Goal: Communication & Community: Answer question/provide support

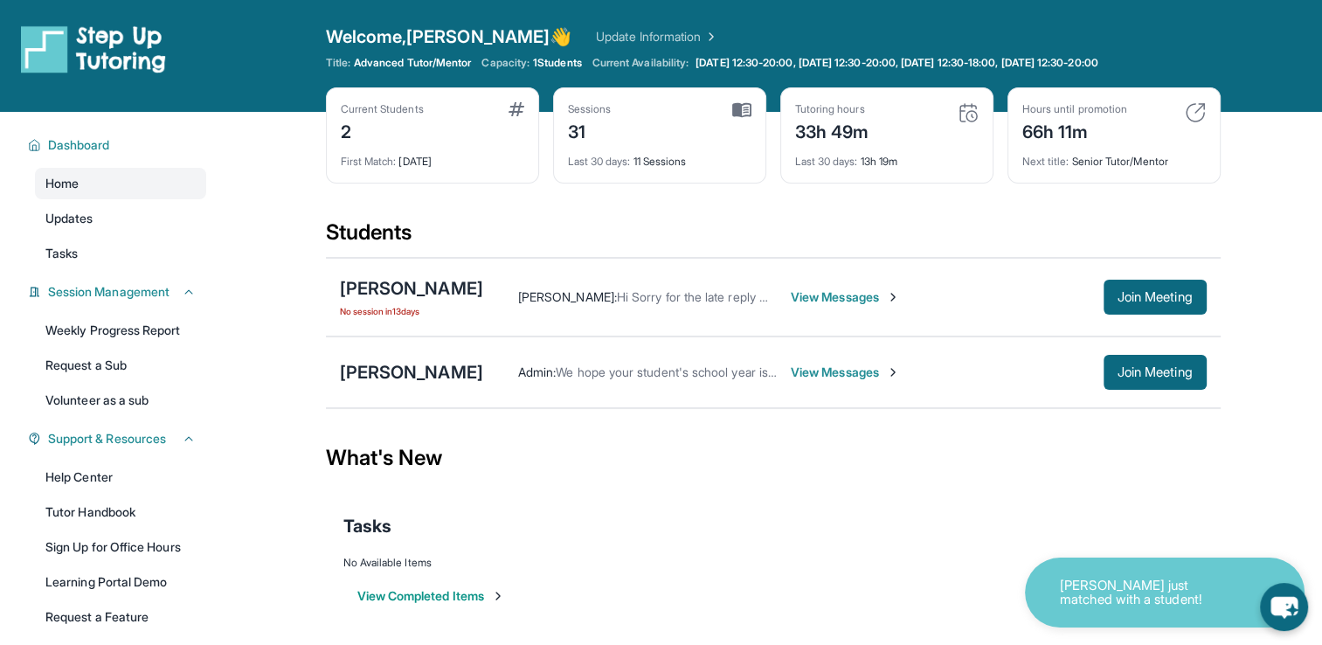
click at [791, 369] on span "View Messages" at bounding box center [845, 371] width 109 height 17
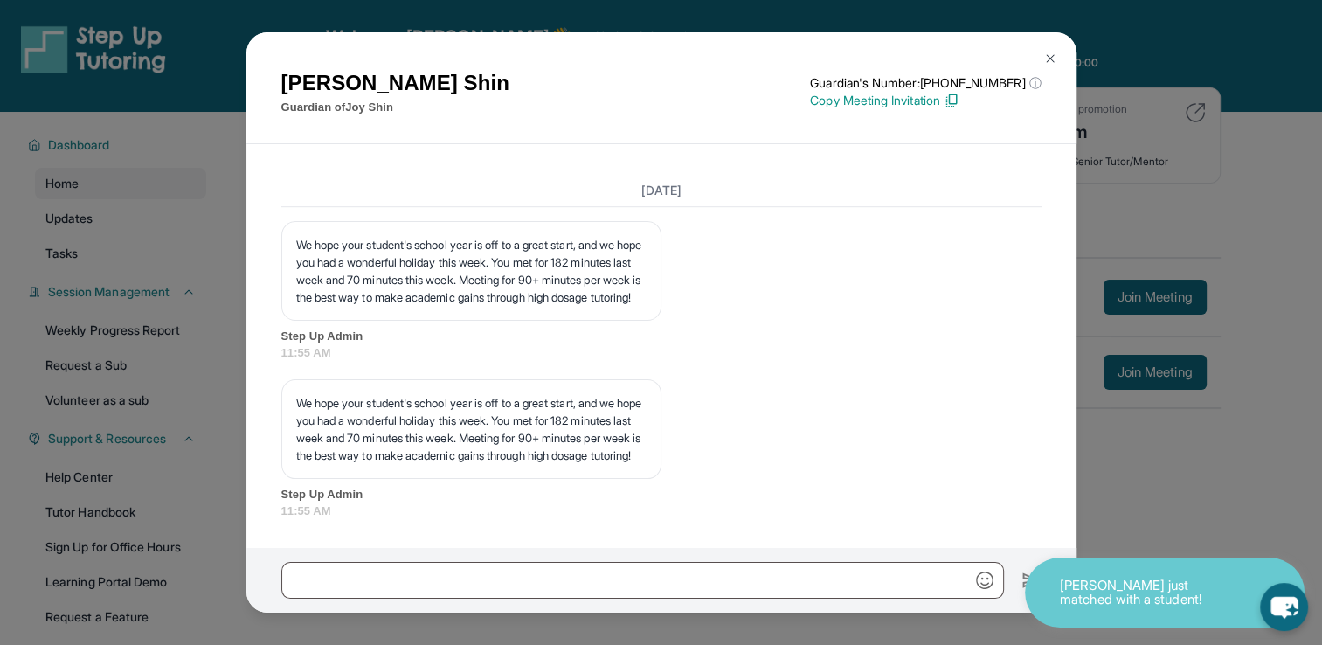
scroll to position [21551, 0]
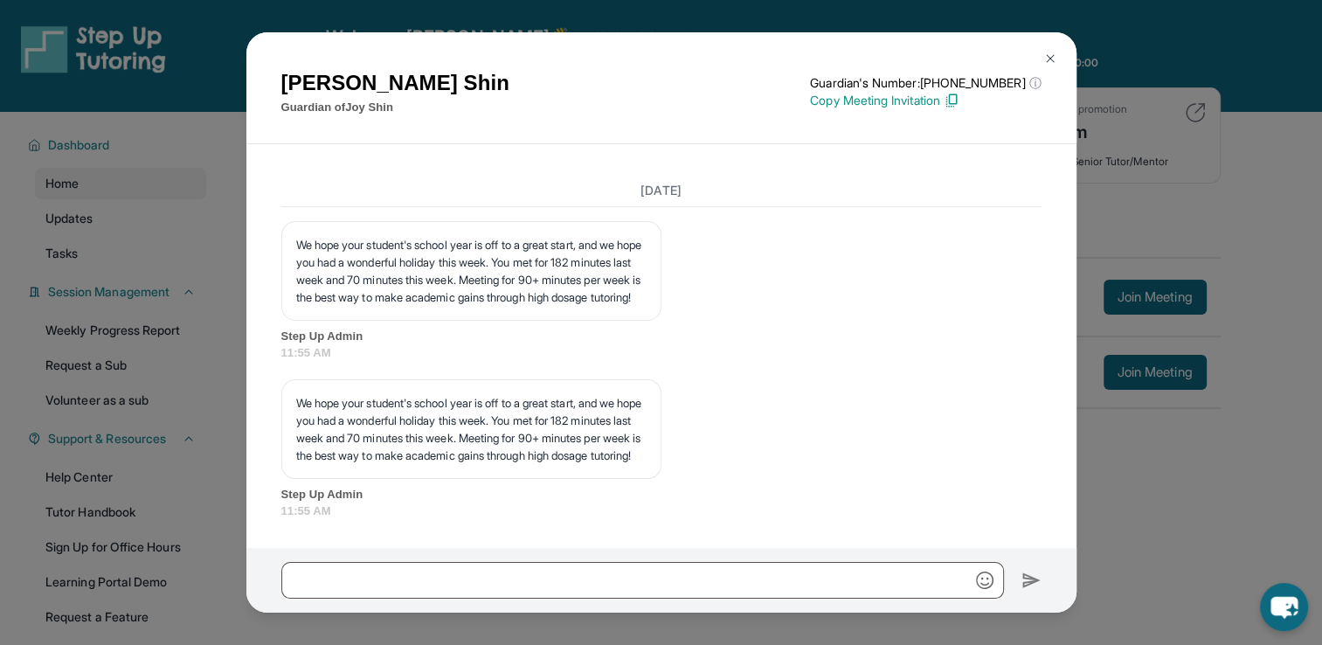
drag, startPoint x: 667, startPoint y: 284, endPoint x: 716, endPoint y: 337, distance: 72.3
copy p "Good afternoon Sean, I’m writing to confirm our tutoring session scheduled for …"
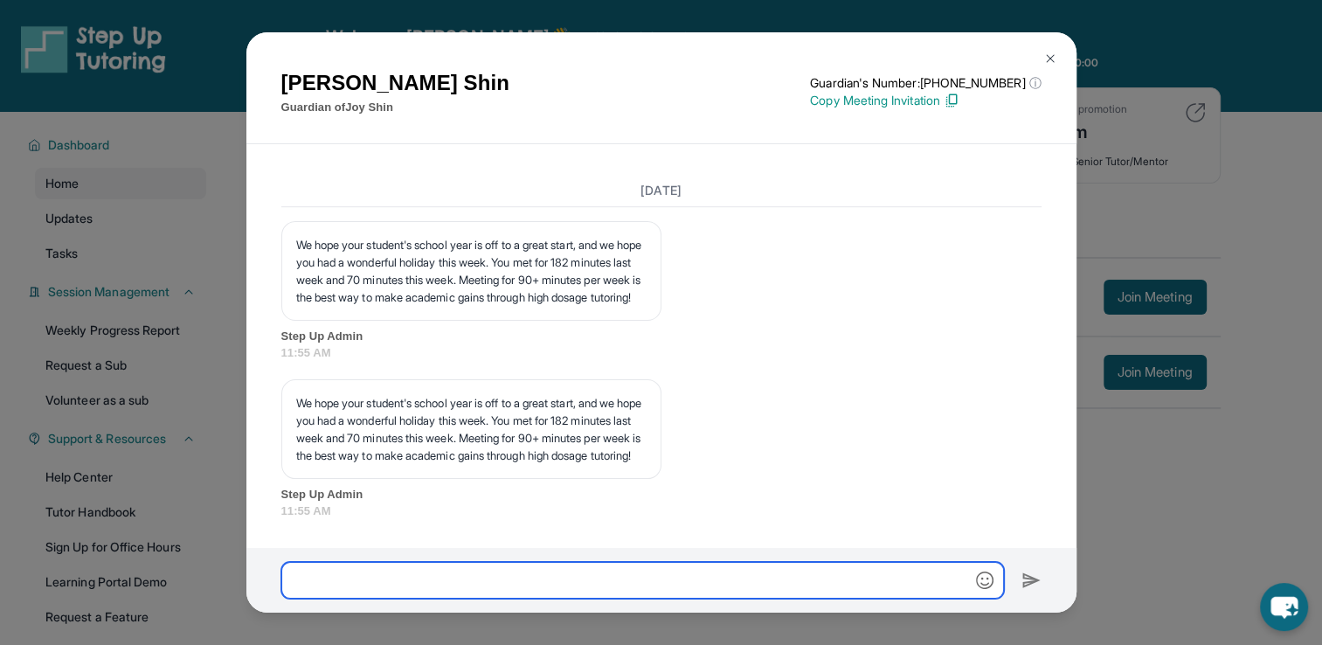
click at [714, 585] on input "text" at bounding box center [642, 580] width 722 height 37
paste input "**********"
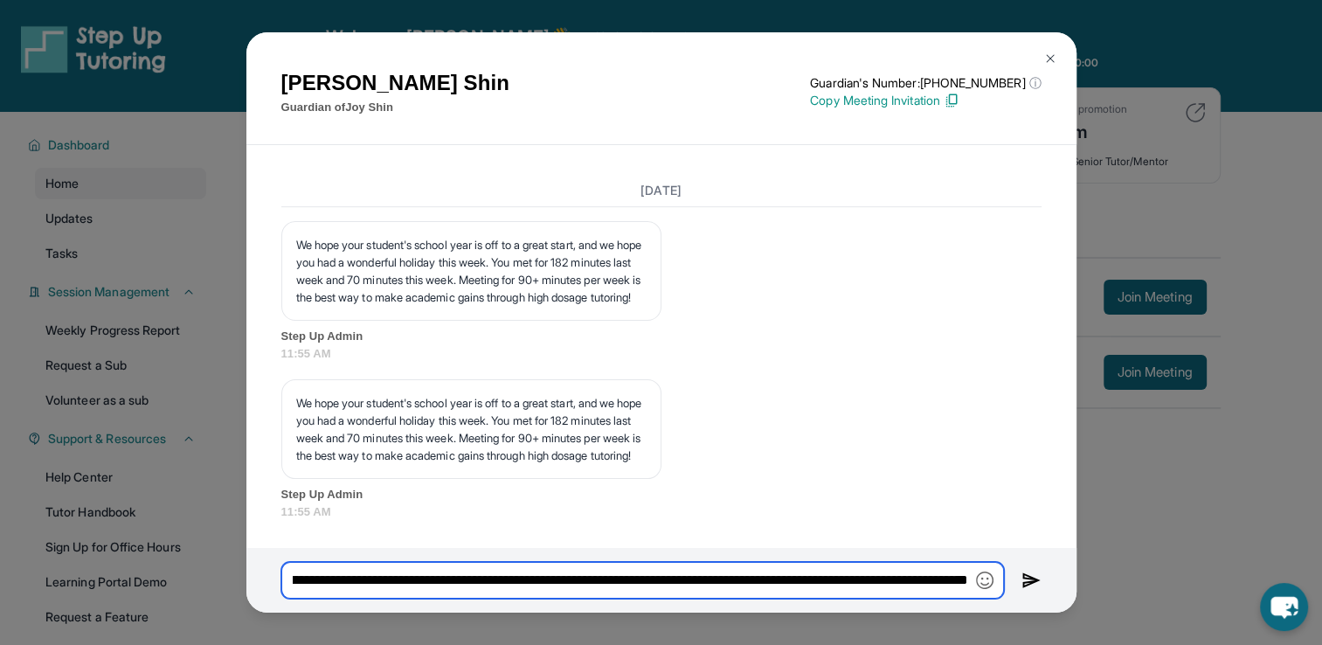
scroll to position [0, 578]
type input "**********"
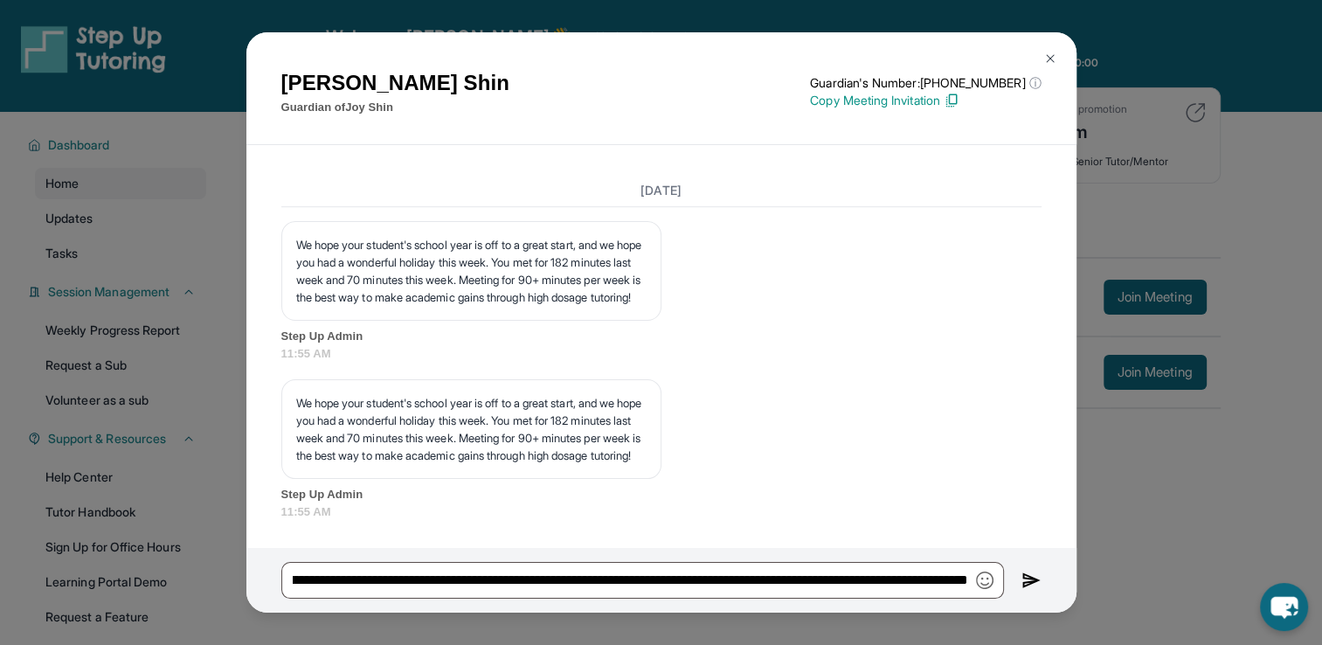
scroll to position [0, 0]
click at [1033, 581] on img at bounding box center [1031, 580] width 20 height 21
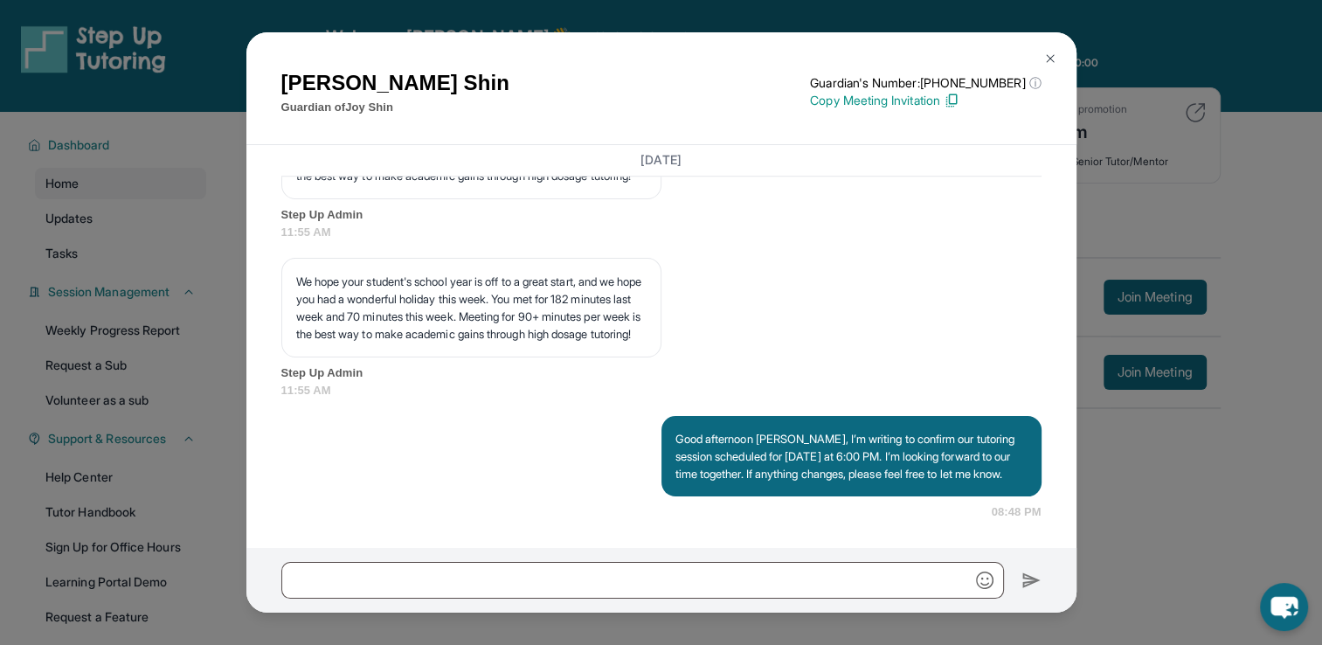
scroll to position [22118, 0]
click at [1038, 55] on button at bounding box center [1049, 58] width 35 height 35
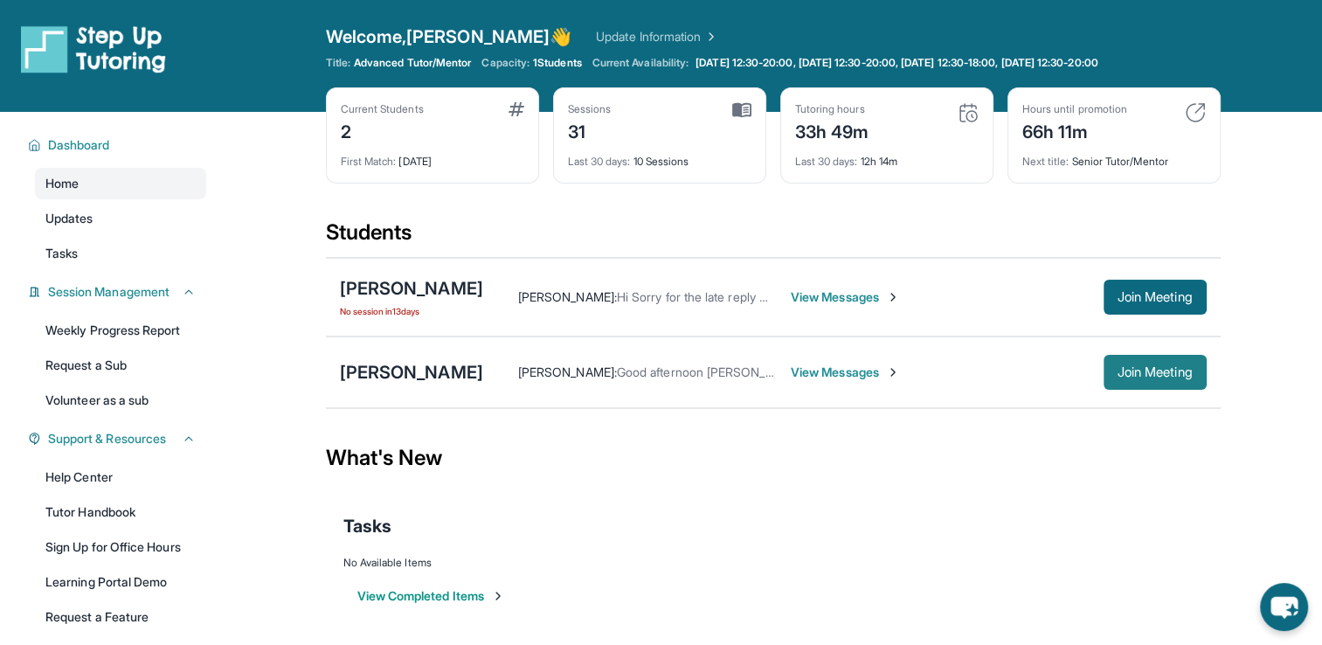
click at [1139, 377] on span "Join Meeting" at bounding box center [1154, 372] width 75 height 10
click at [792, 295] on span "View Messages" at bounding box center [845, 296] width 109 height 17
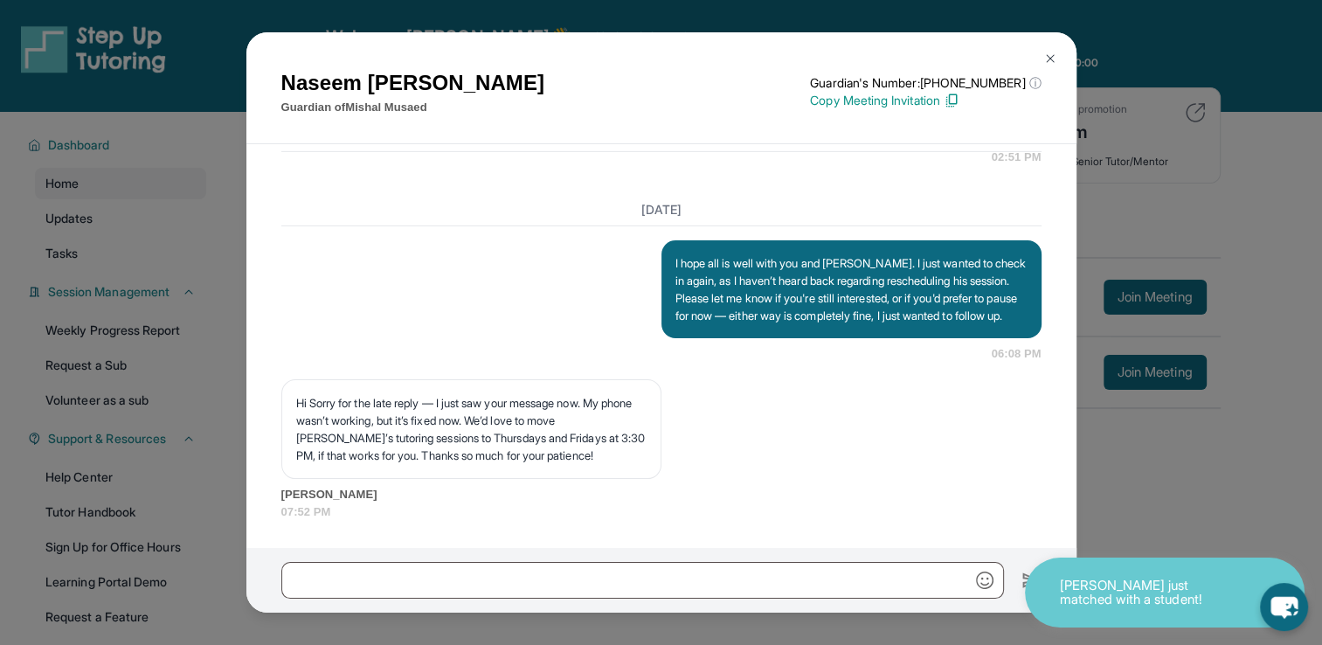
scroll to position [19704, 0]
click at [1045, 60] on img at bounding box center [1050, 59] width 14 height 14
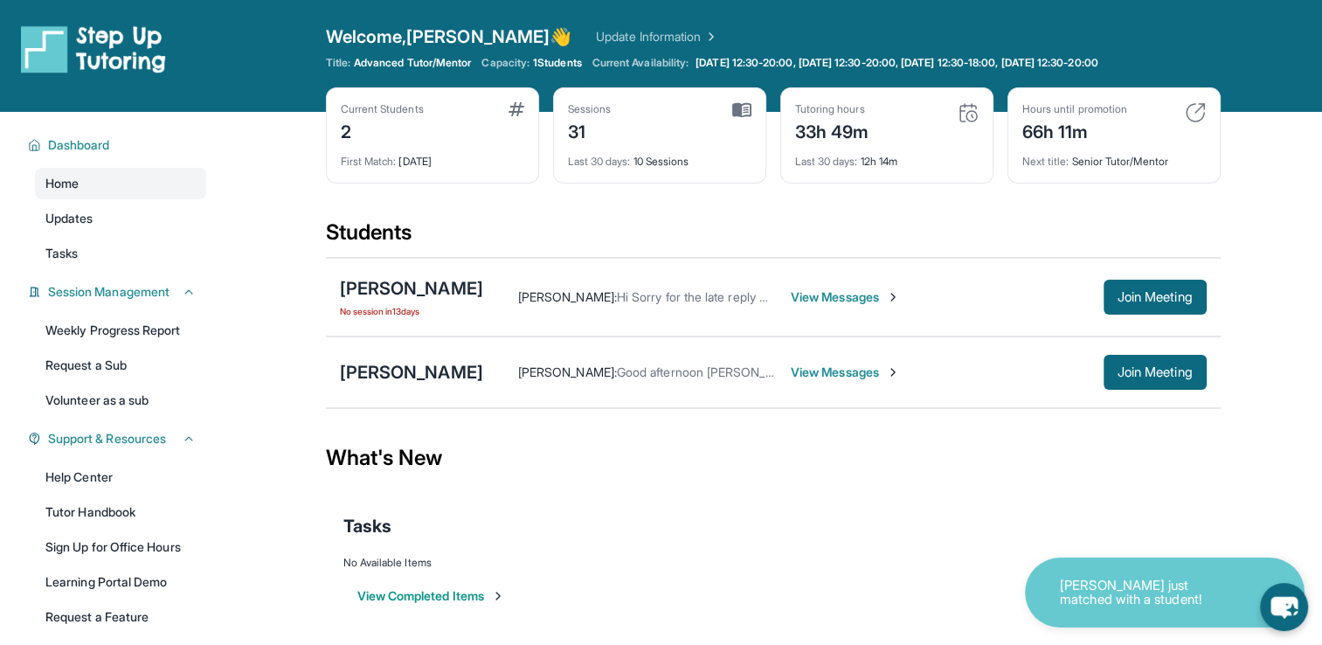
click at [803, 365] on span "View Messages" at bounding box center [845, 371] width 109 height 17
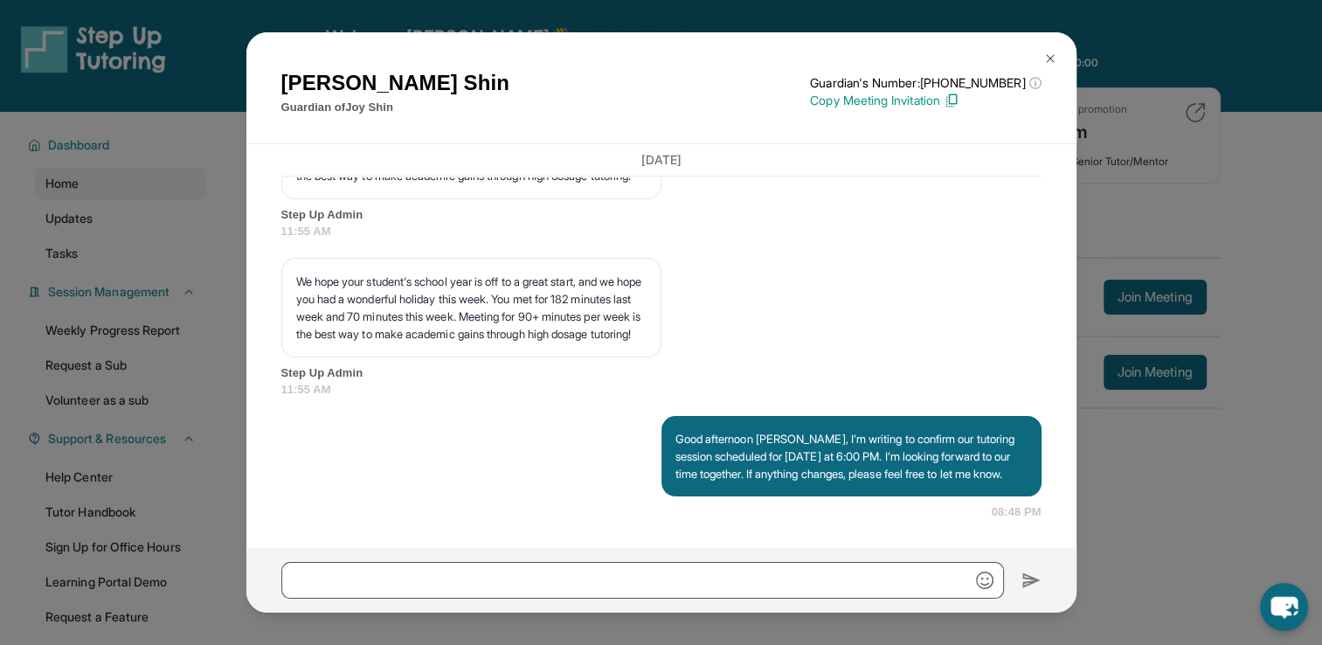
scroll to position [22118, 0]
click at [1046, 61] on img at bounding box center [1050, 59] width 14 height 14
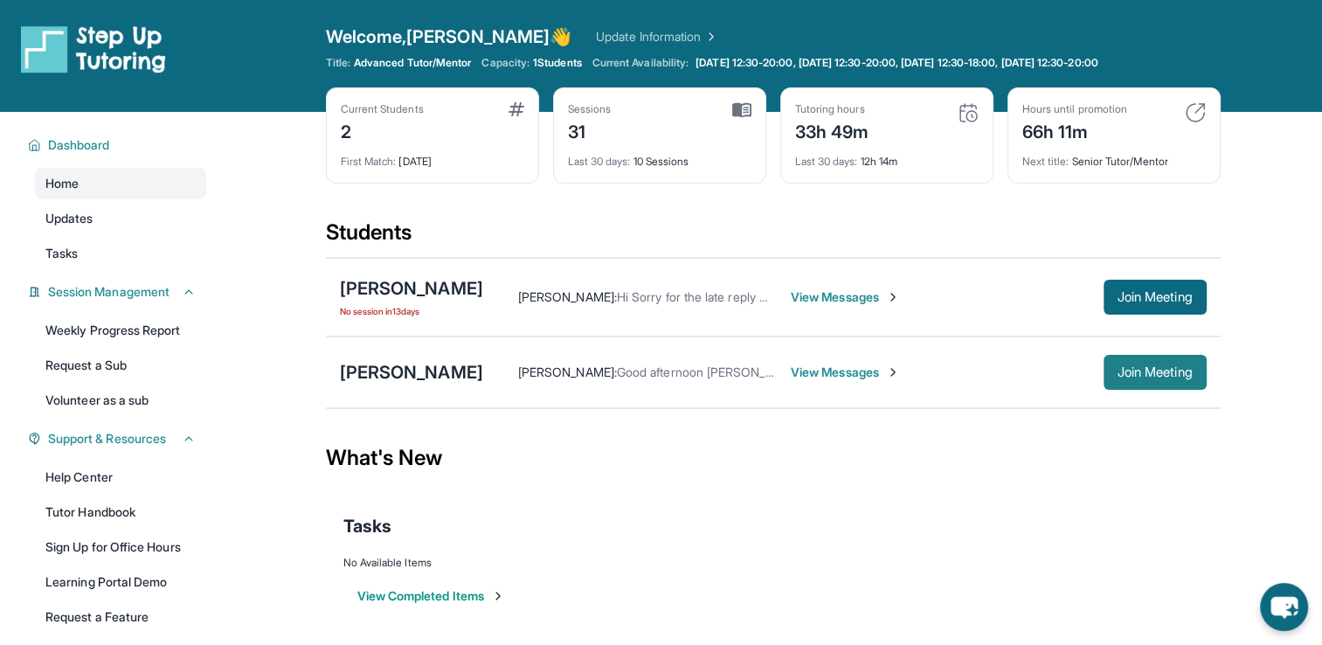
click at [1129, 382] on button "Join Meeting" at bounding box center [1154, 372] width 103 height 35
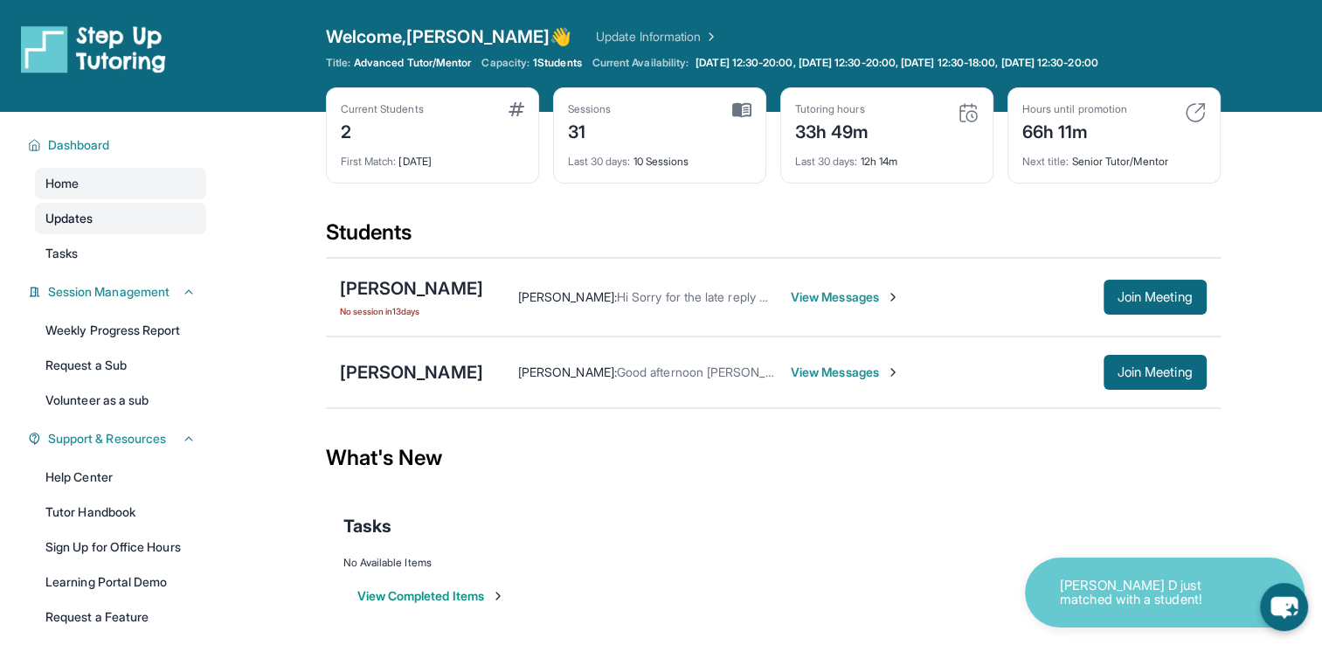
click at [150, 224] on link "Updates" at bounding box center [120, 218] width 171 height 31
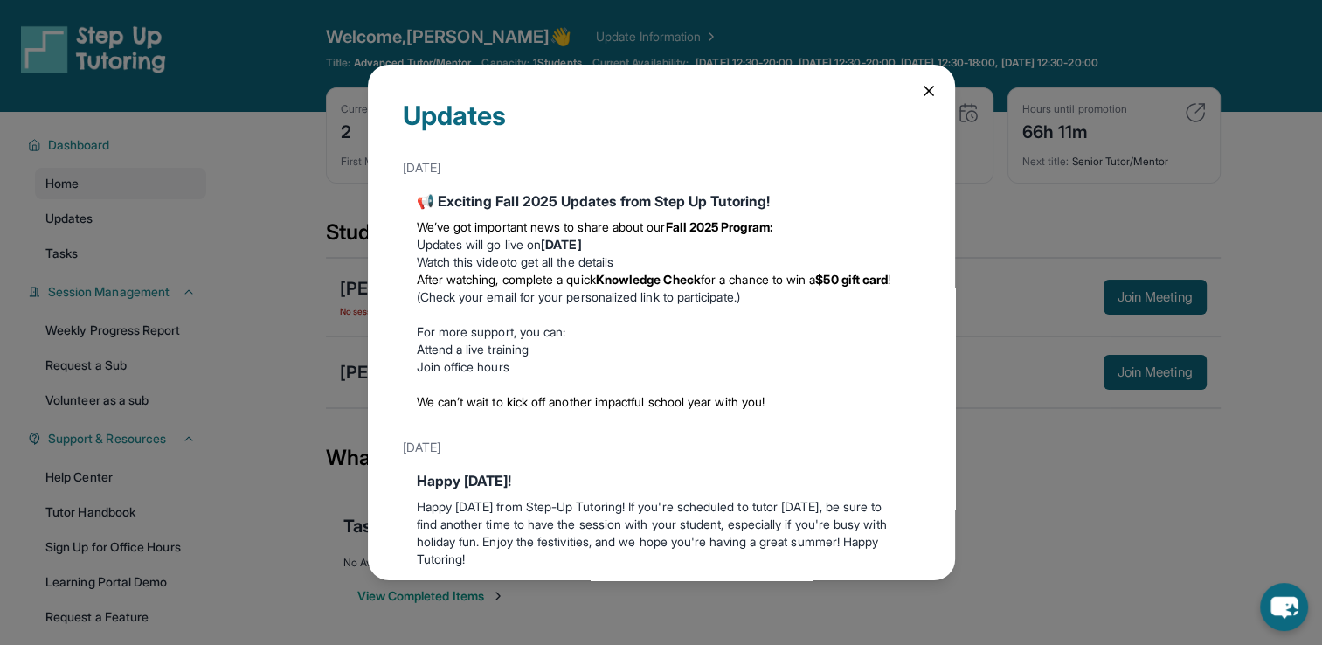
click at [662, 278] on strong "Knowledge Check" at bounding box center [648, 279] width 105 height 15
click at [521, 371] on li "Join office hours" at bounding box center [661, 366] width 489 height 17
click at [581, 239] on strong "Wednesday, September 3" at bounding box center [561, 244] width 40 height 15
click at [920, 88] on icon at bounding box center [928, 90] width 17 height 17
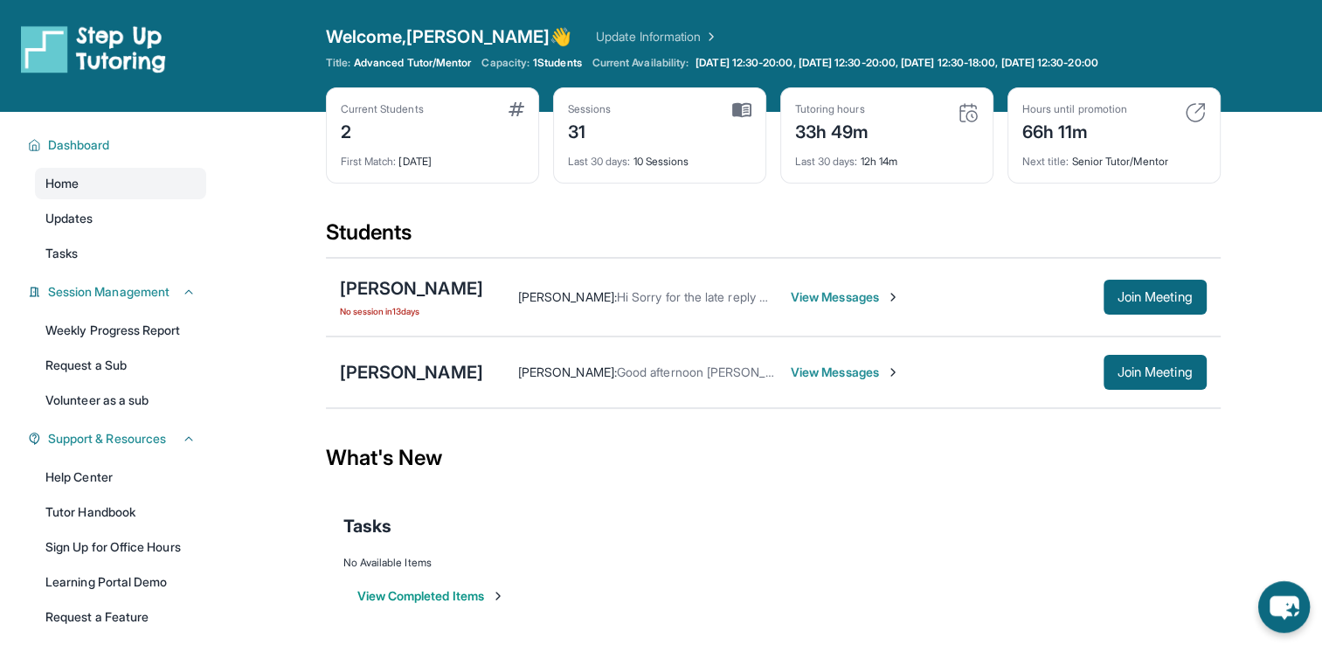
click at [1295, 615] on icon "chat-button" at bounding box center [1296, 613] width 5 height 5
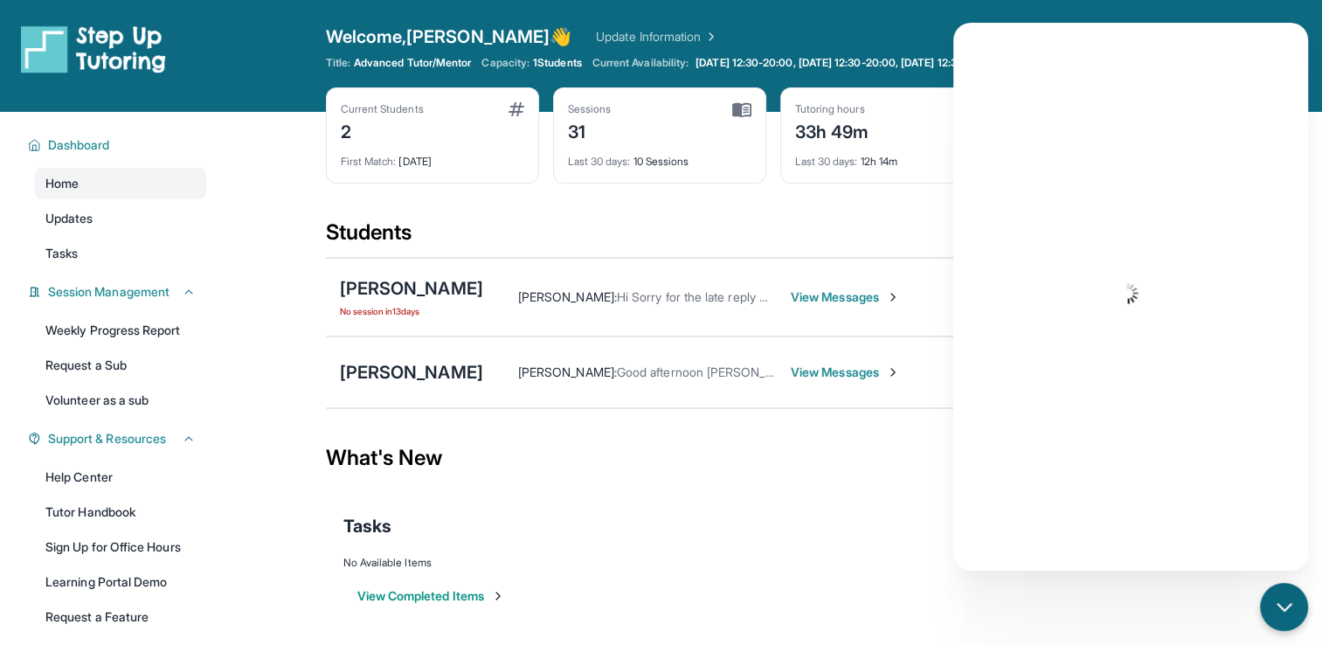
click at [1260, 583] on button "chat-button" at bounding box center [1284, 607] width 48 height 48
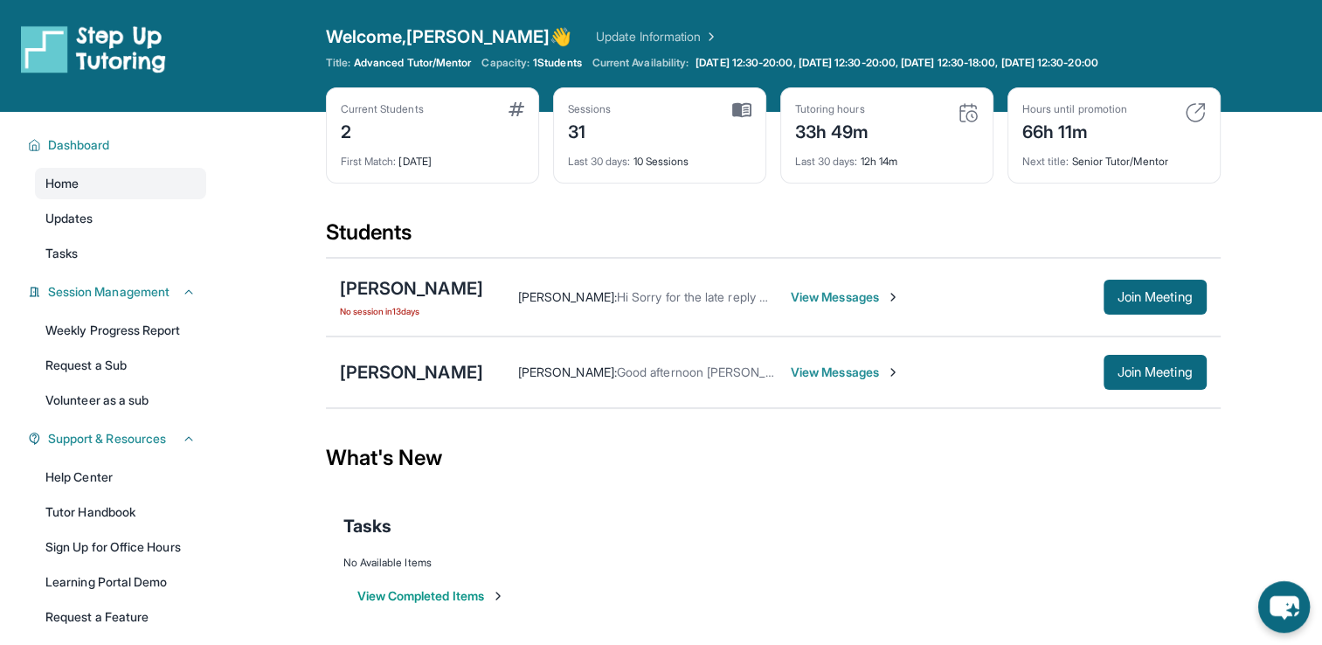
click at [1288, 606] on icon "chat-button" at bounding box center [1283, 608] width 29 height 24
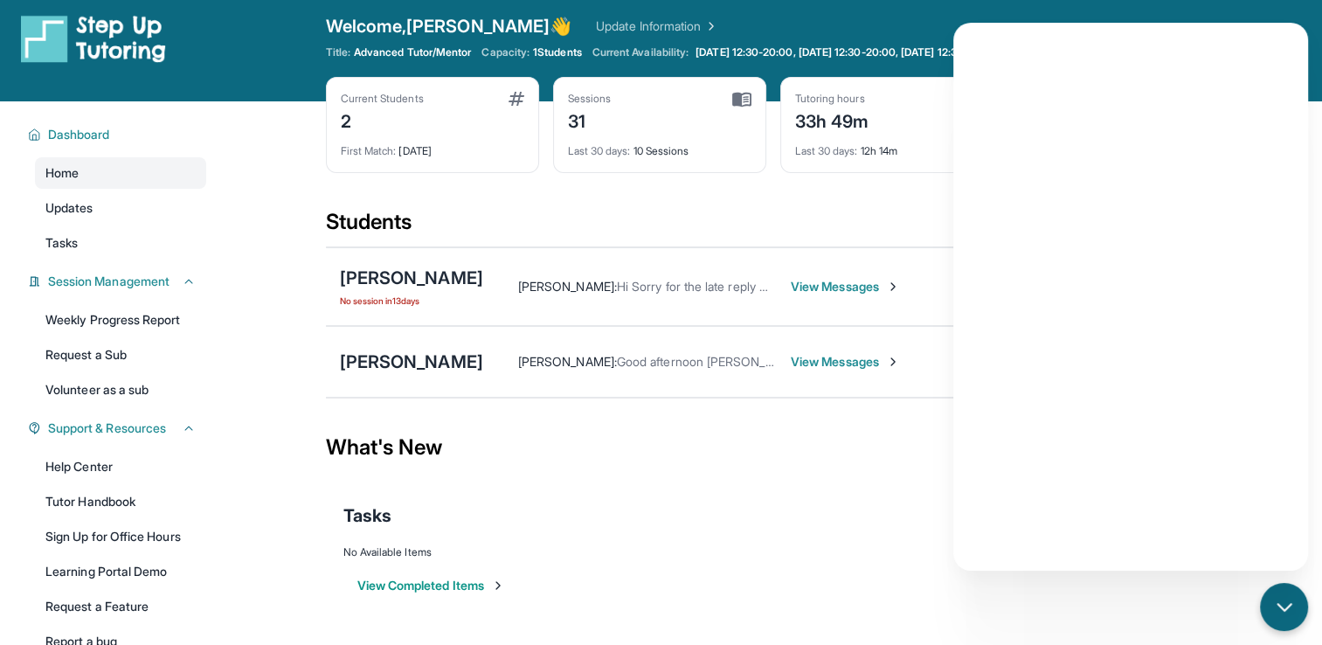
scroll to position [21, 0]
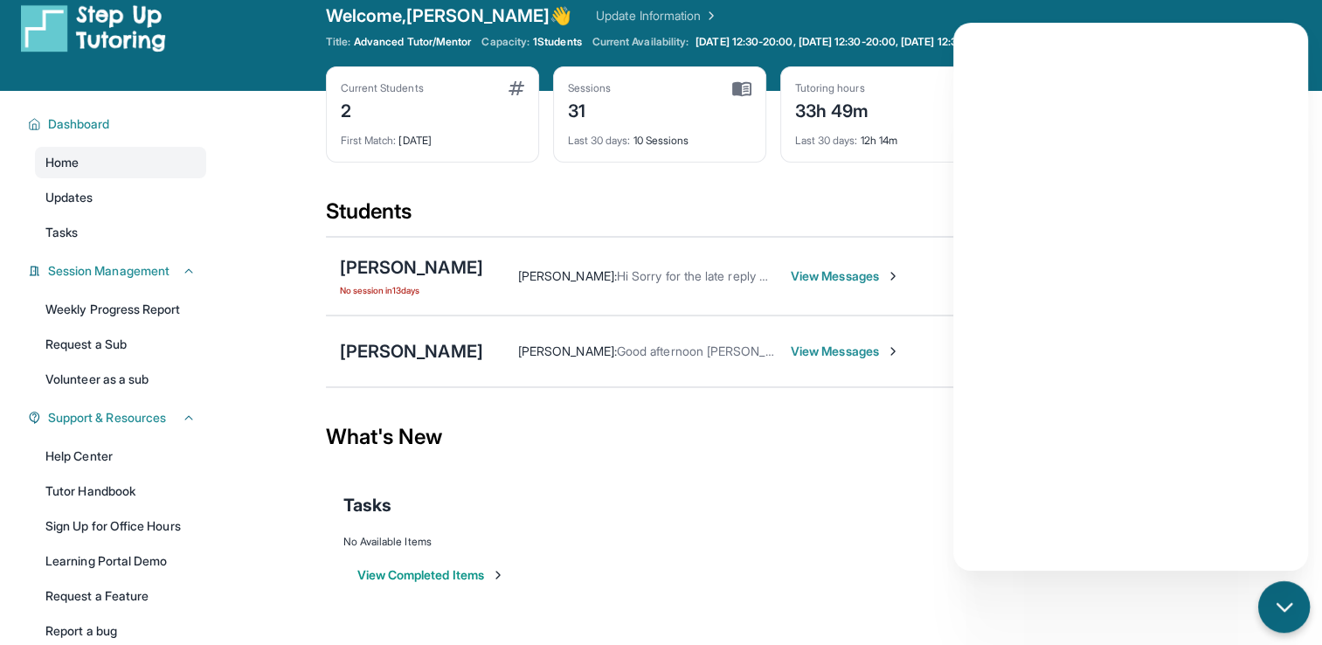
click at [1290, 609] on icon "chat-button" at bounding box center [1284, 607] width 23 height 23
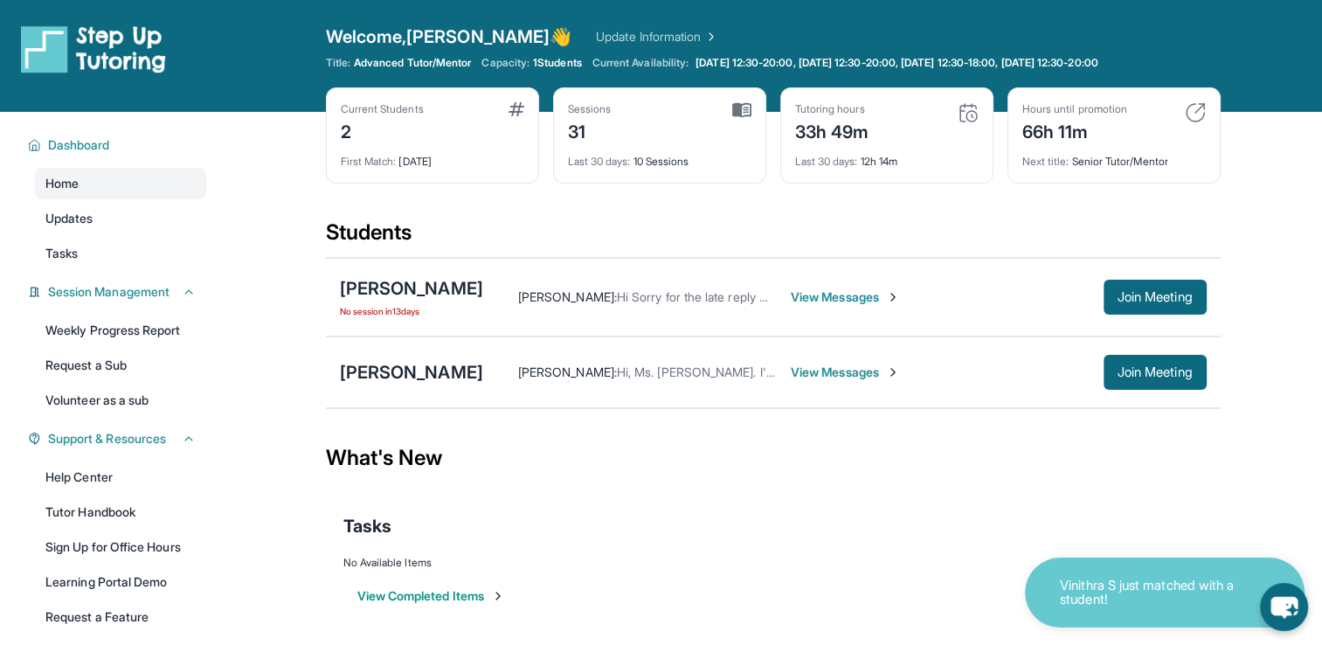
click at [791, 375] on span "View Messages" at bounding box center [845, 371] width 109 height 17
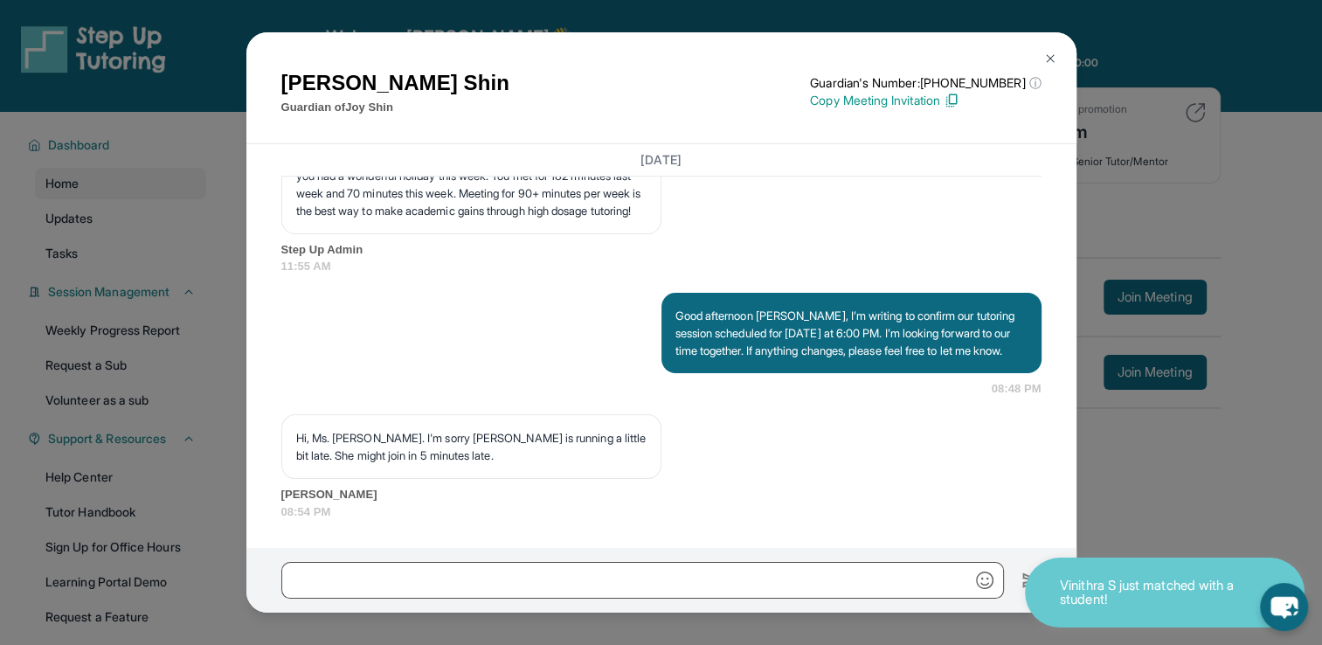
scroll to position [22241, 0]
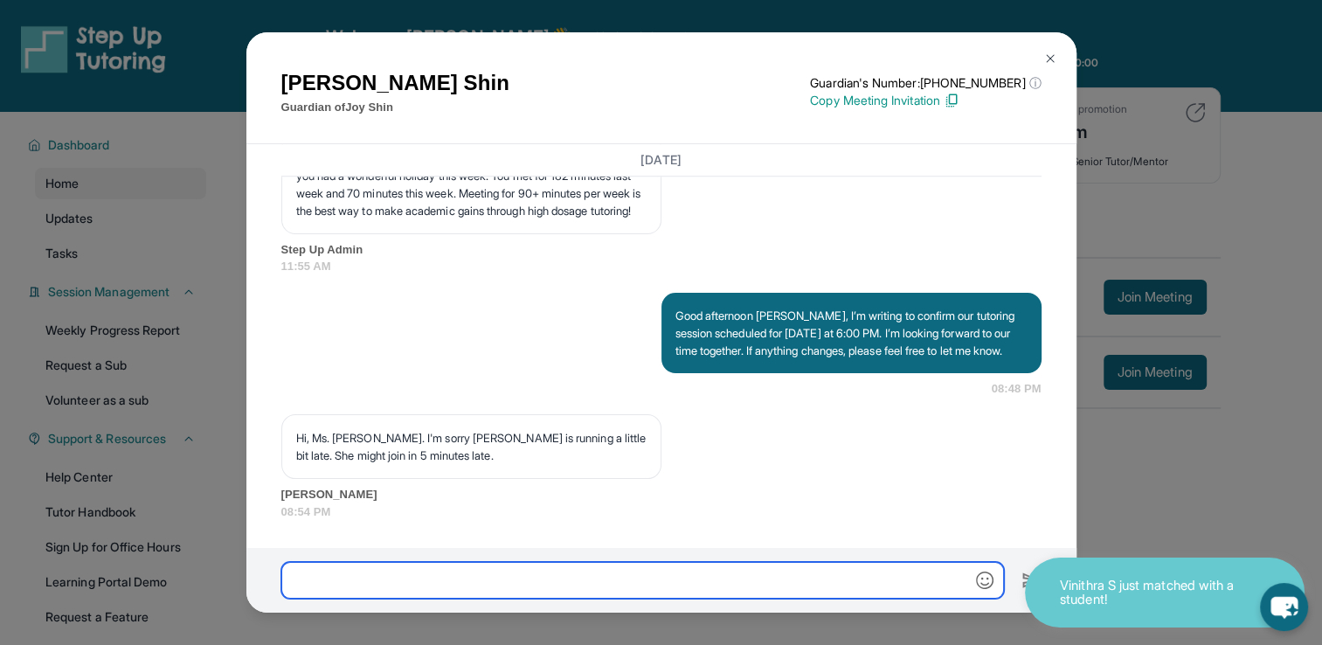
click at [649, 568] on input "text" at bounding box center [642, 580] width 722 height 37
click at [535, 585] on input "**********" at bounding box center [642, 580] width 722 height 37
click at [786, 578] on input "**********" at bounding box center [642, 580] width 722 height 37
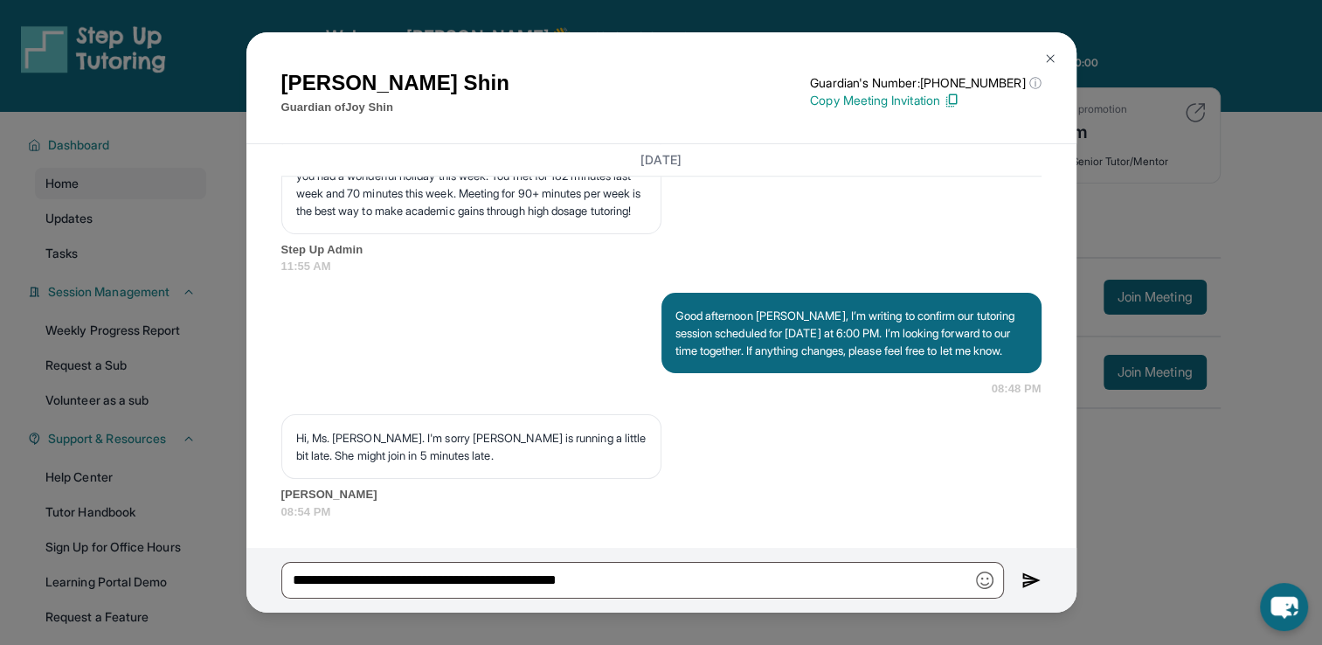
click at [990, 588] on img "button" at bounding box center [984, 579] width 17 height 17
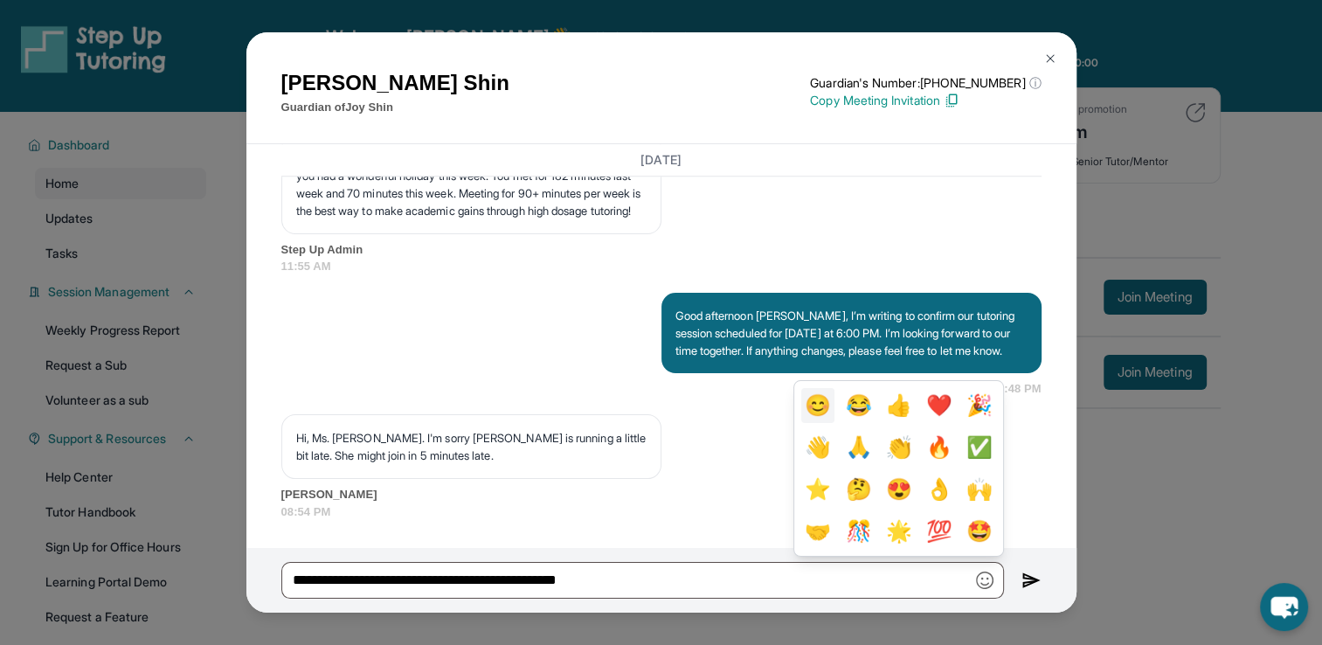
click at [808, 408] on button "😊" at bounding box center [817, 405] width 33 height 35
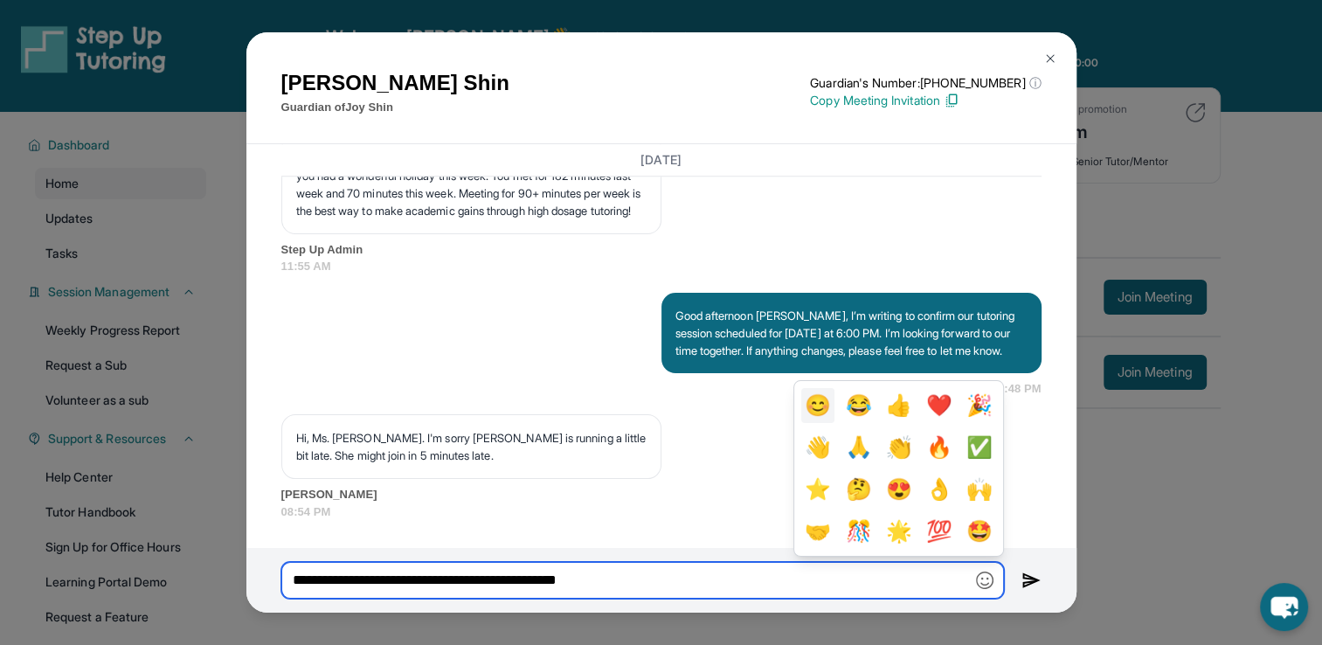
type input "**********"
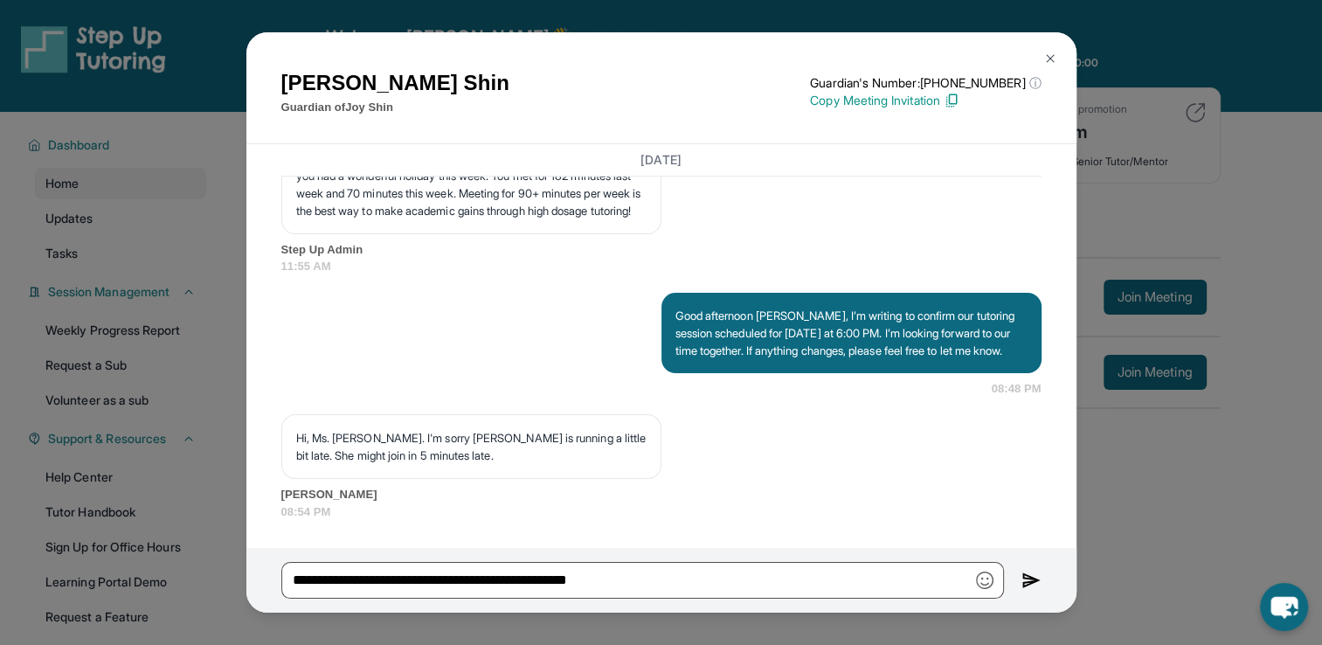
click at [1032, 582] on img at bounding box center [1031, 580] width 20 height 21
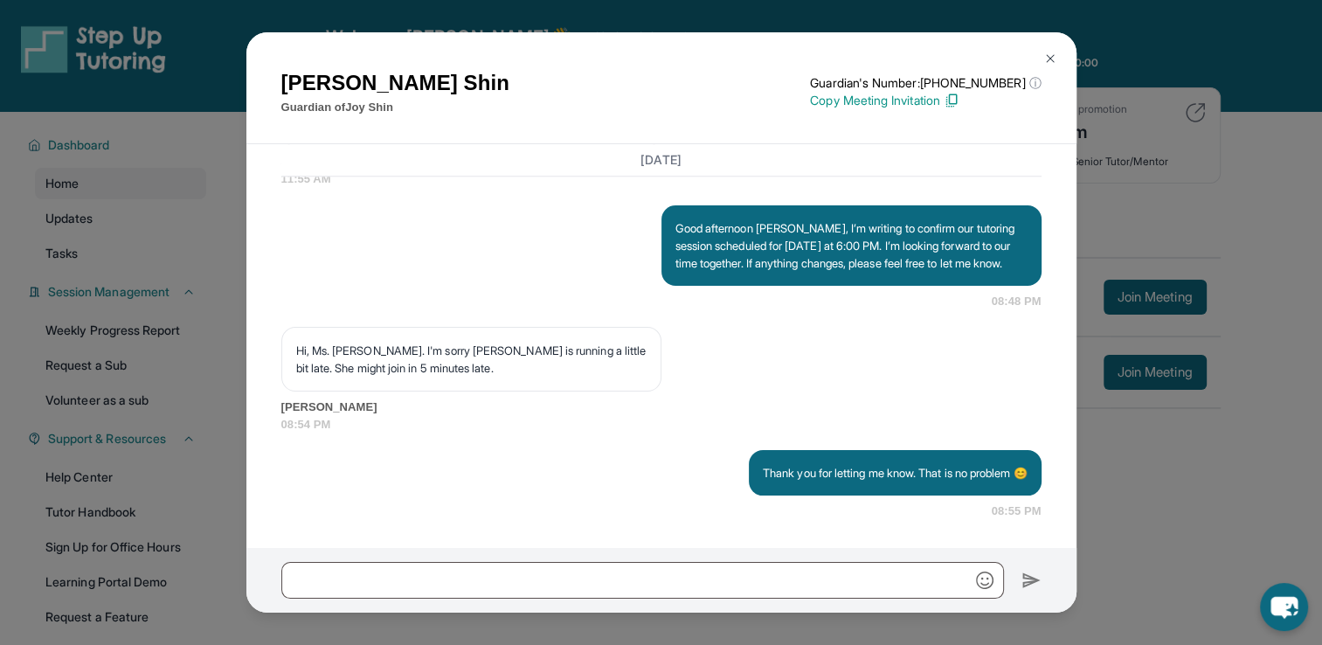
scroll to position [22328, 0]
click at [1053, 67] on button at bounding box center [1049, 58] width 35 height 35
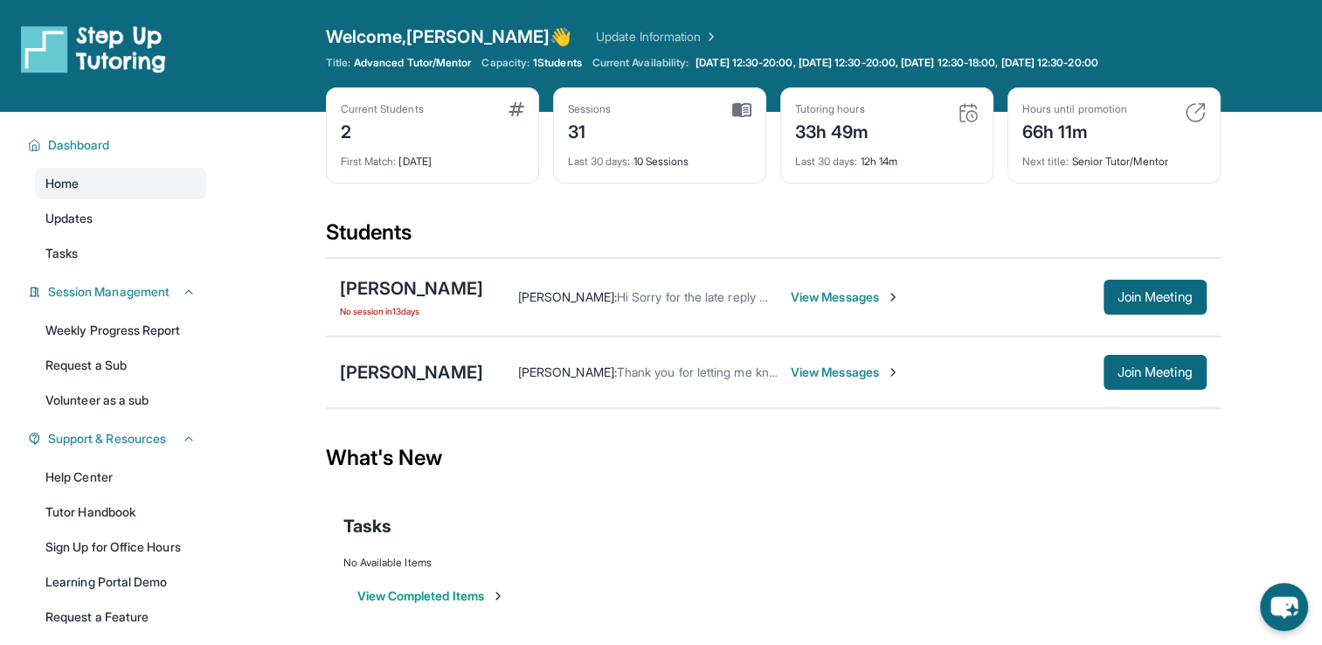
click at [839, 298] on span "View Messages" at bounding box center [845, 296] width 109 height 17
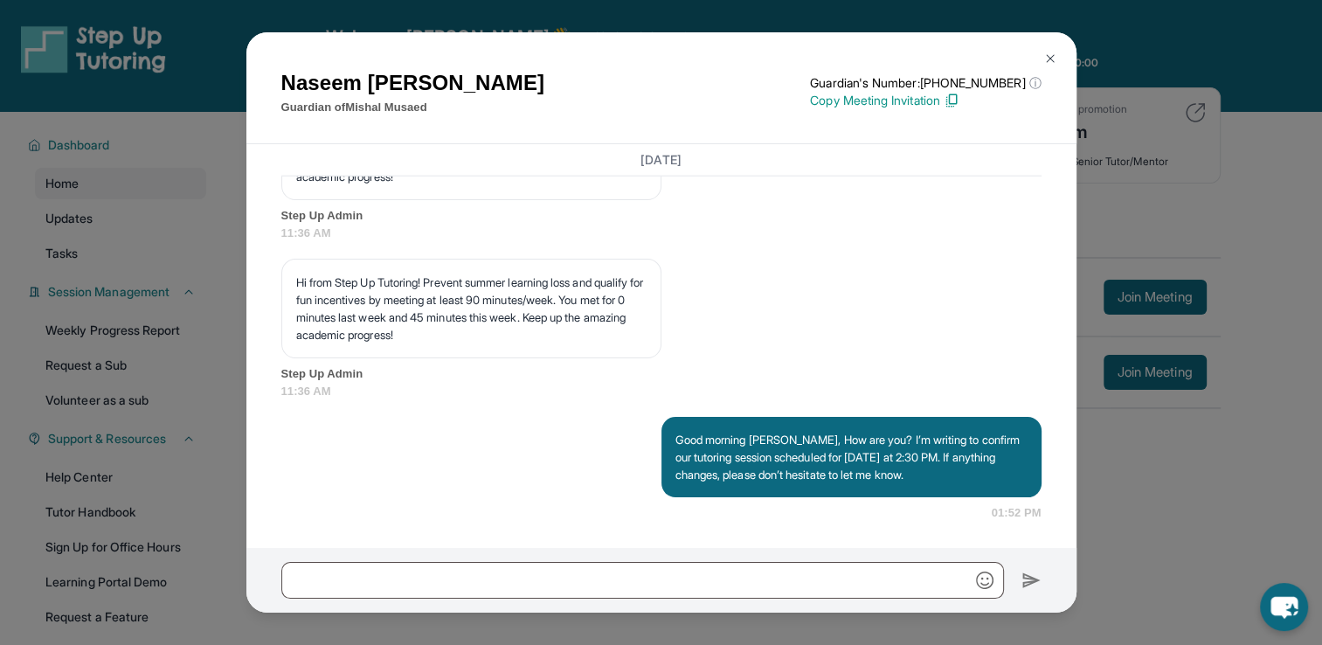
scroll to position [19704, 0]
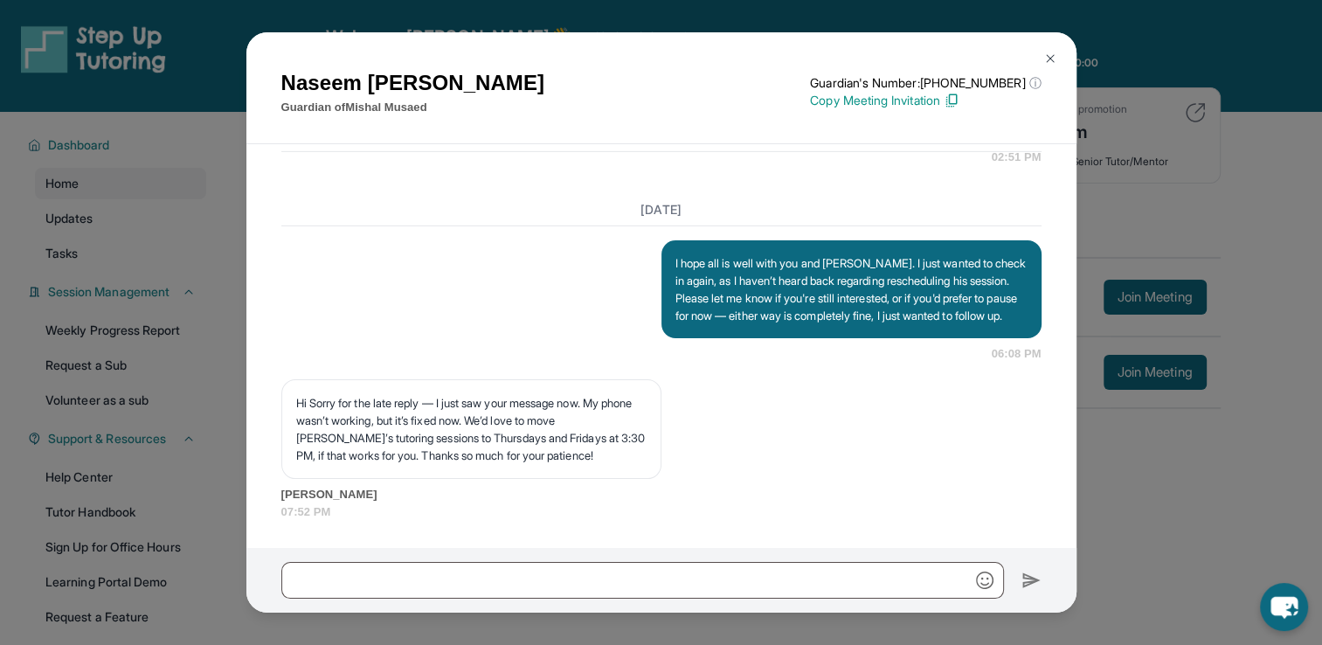
click at [1044, 59] on img at bounding box center [1050, 59] width 14 height 14
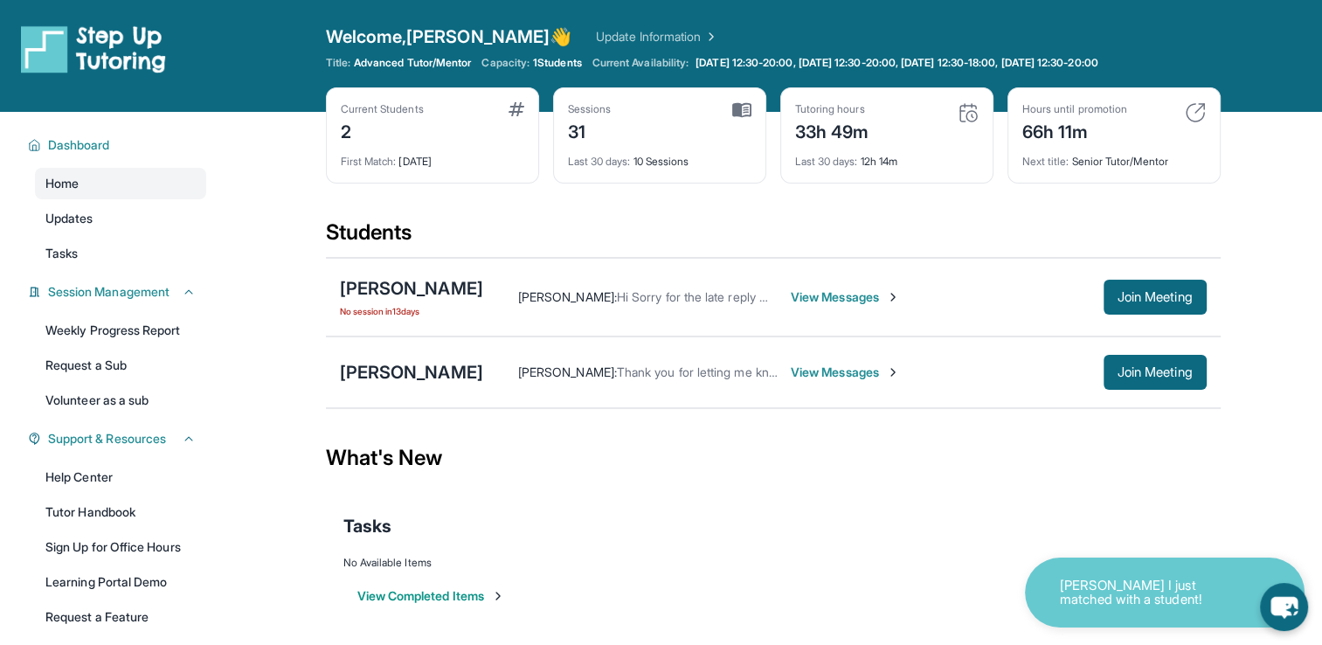
click at [865, 302] on span "View Messages" at bounding box center [845, 296] width 109 height 17
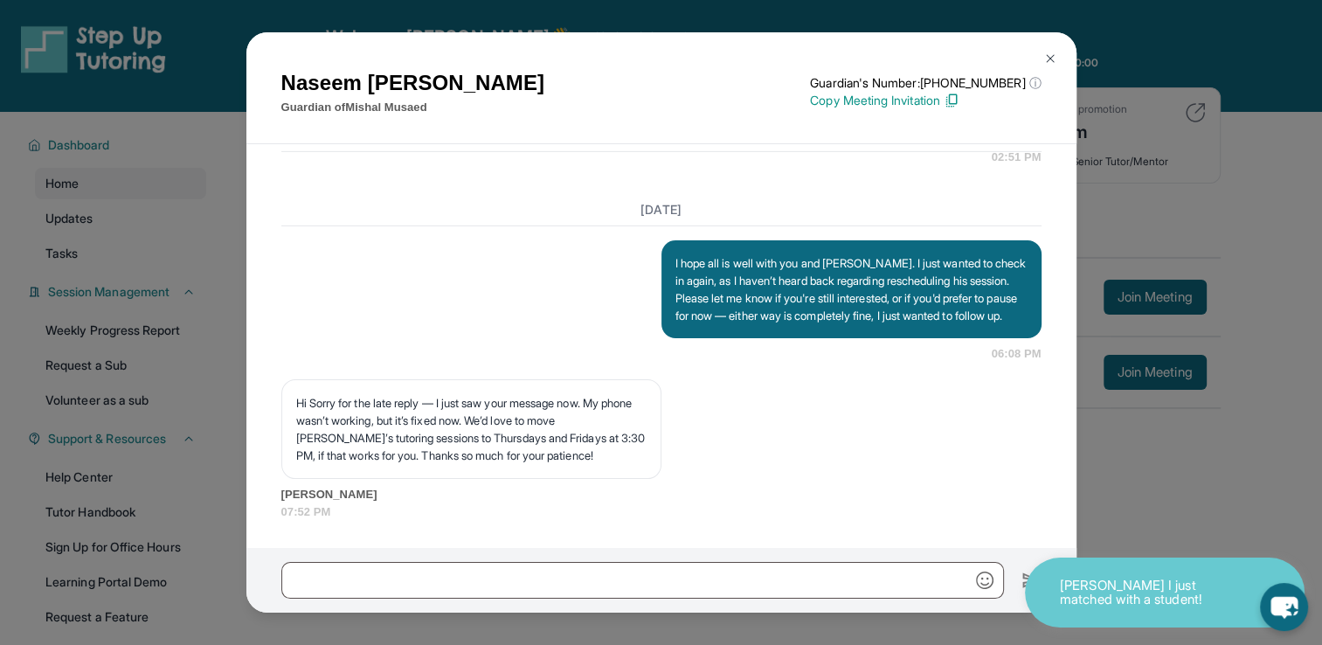
scroll to position [19704, 0]
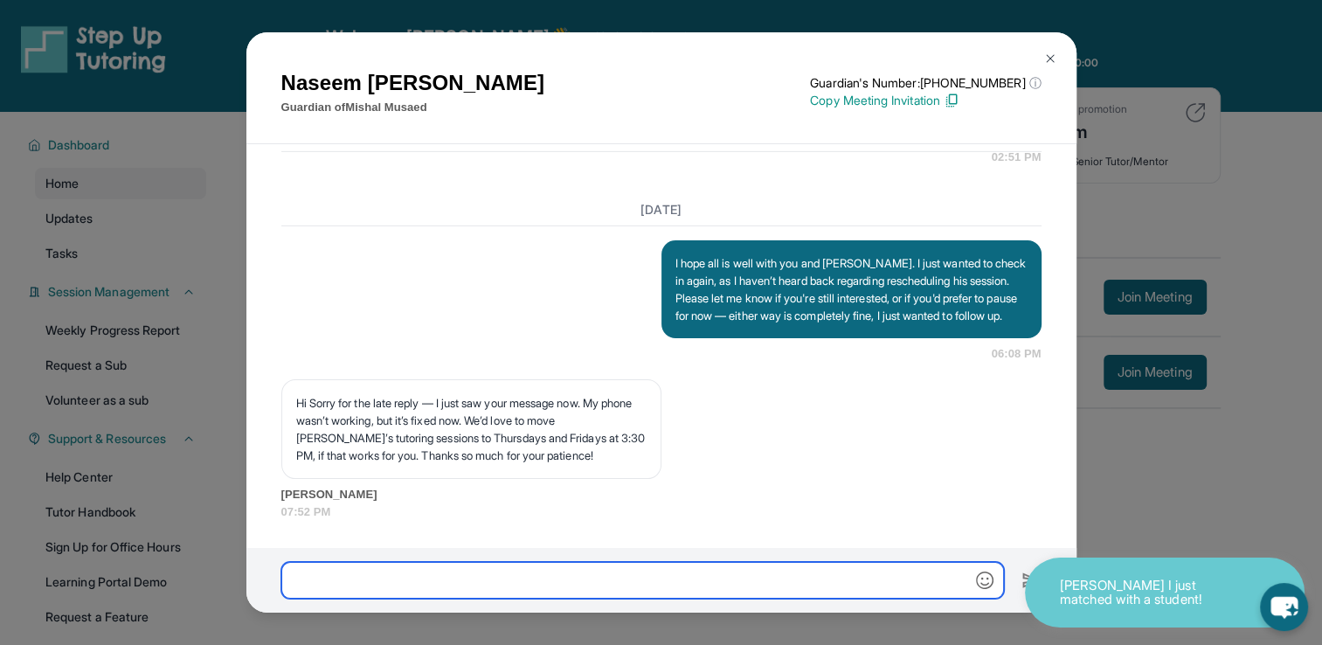
click at [615, 579] on input "text" at bounding box center [642, 580] width 722 height 37
paste input "**********"
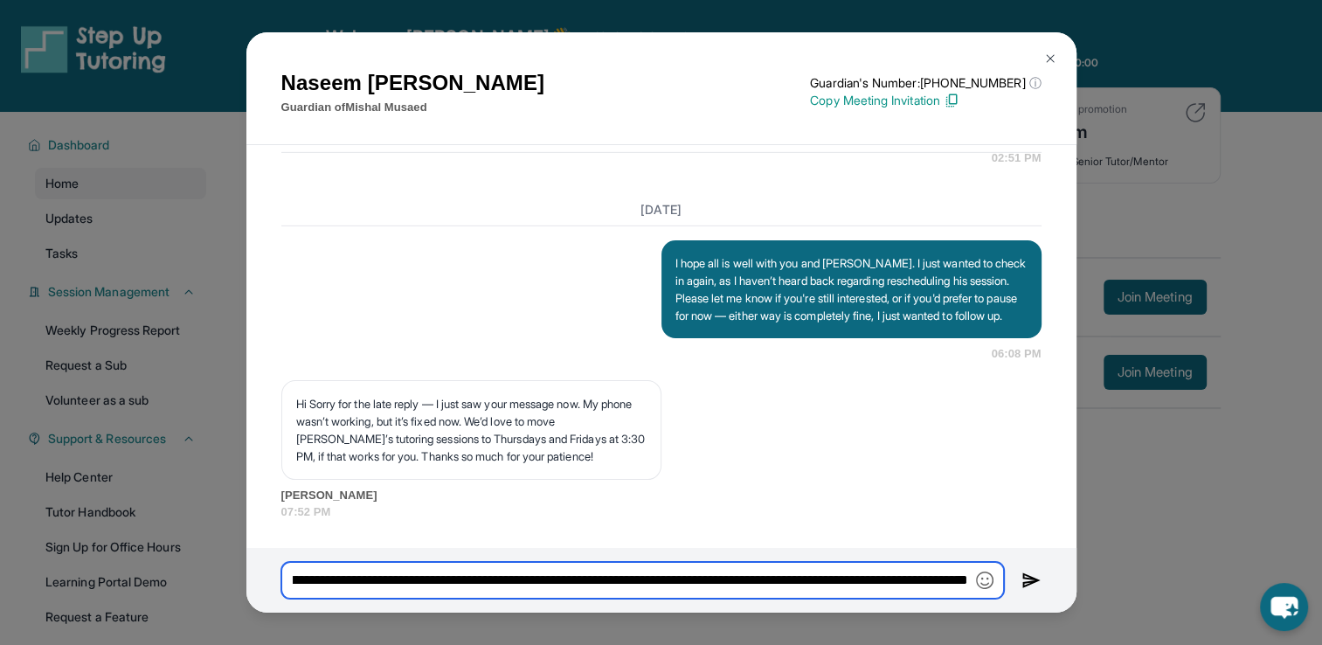
scroll to position [0, 1135]
type input "**********"
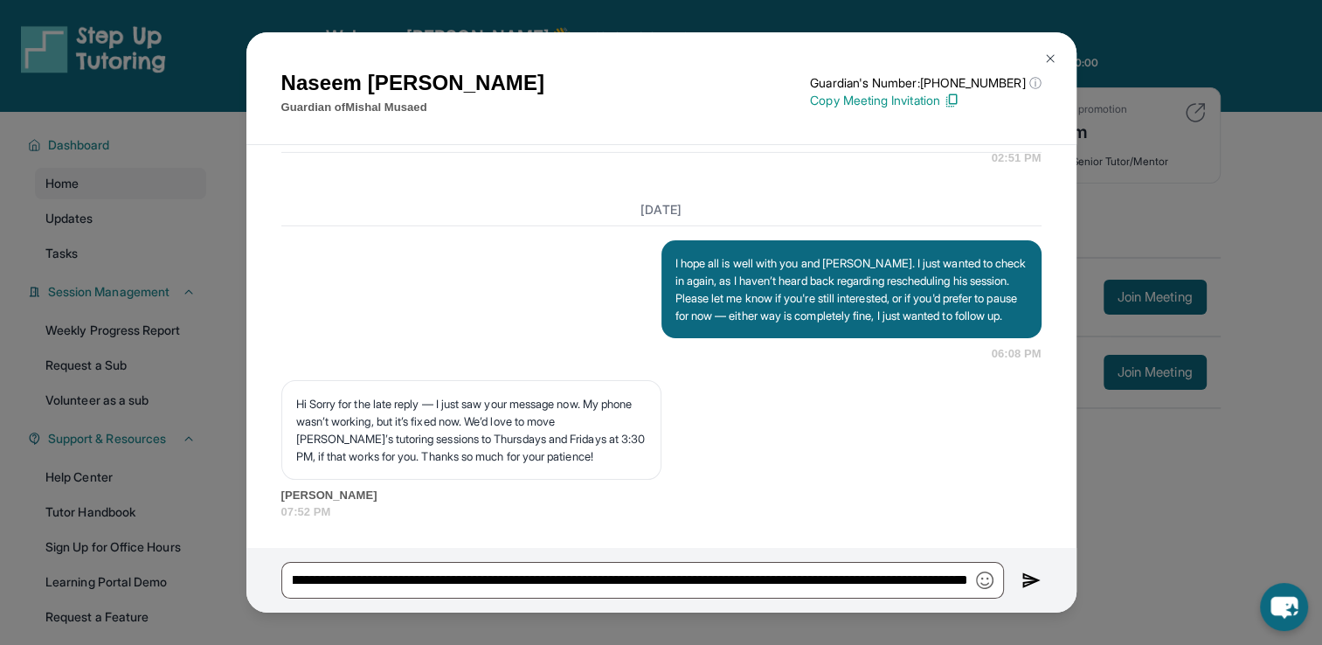
scroll to position [0, 0]
click at [1024, 583] on img at bounding box center [1031, 580] width 20 height 21
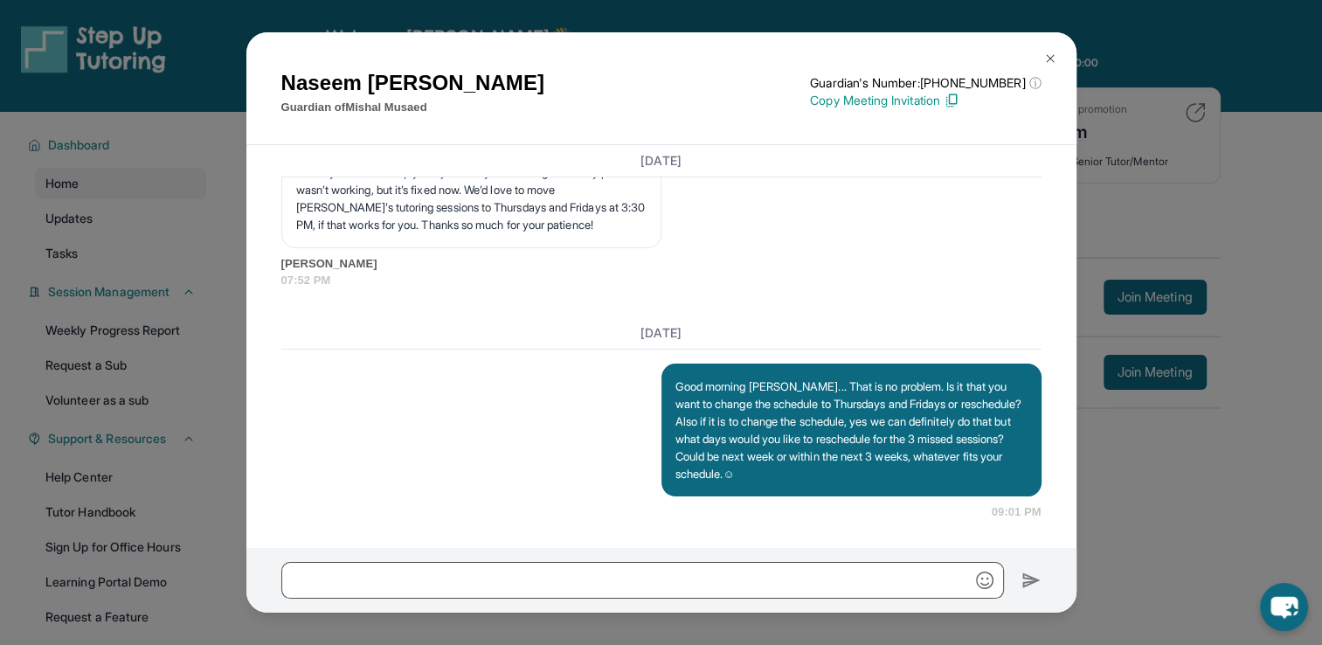
scroll to position [19935, 0]
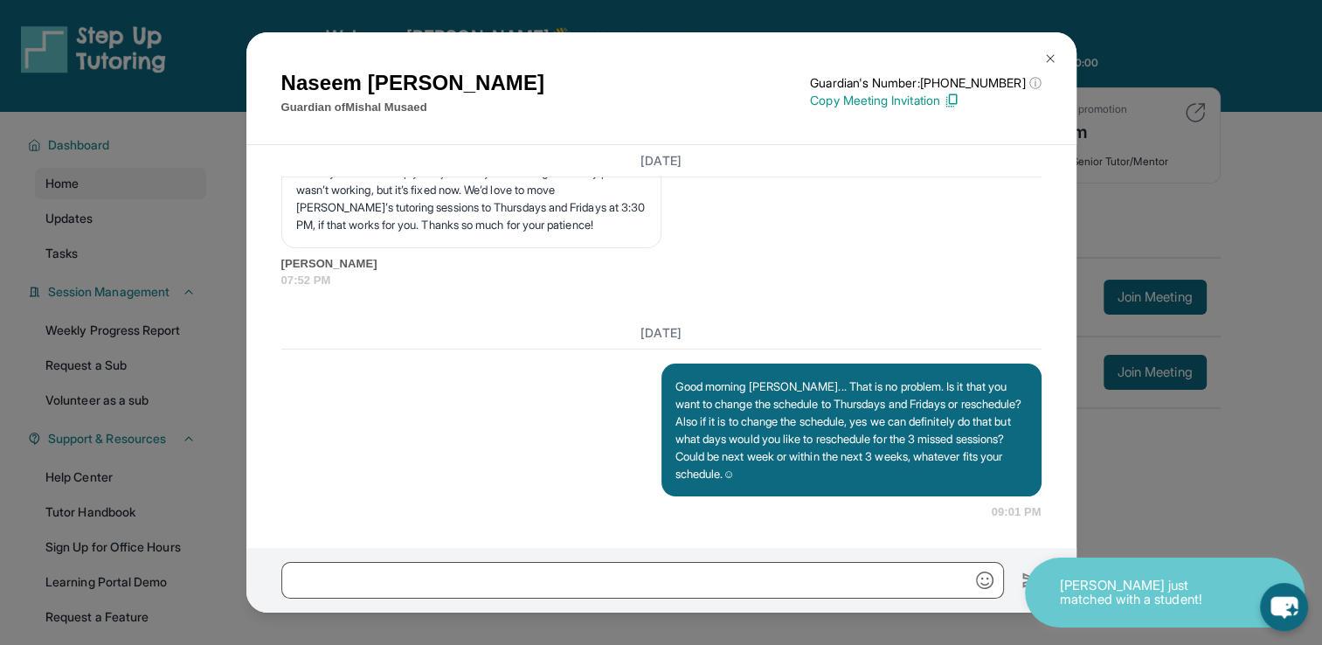
click at [919, 470] on p "Good morning [PERSON_NAME]... That is no problem. Is it that you want to change…" at bounding box center [851, 429] width 352 height 105
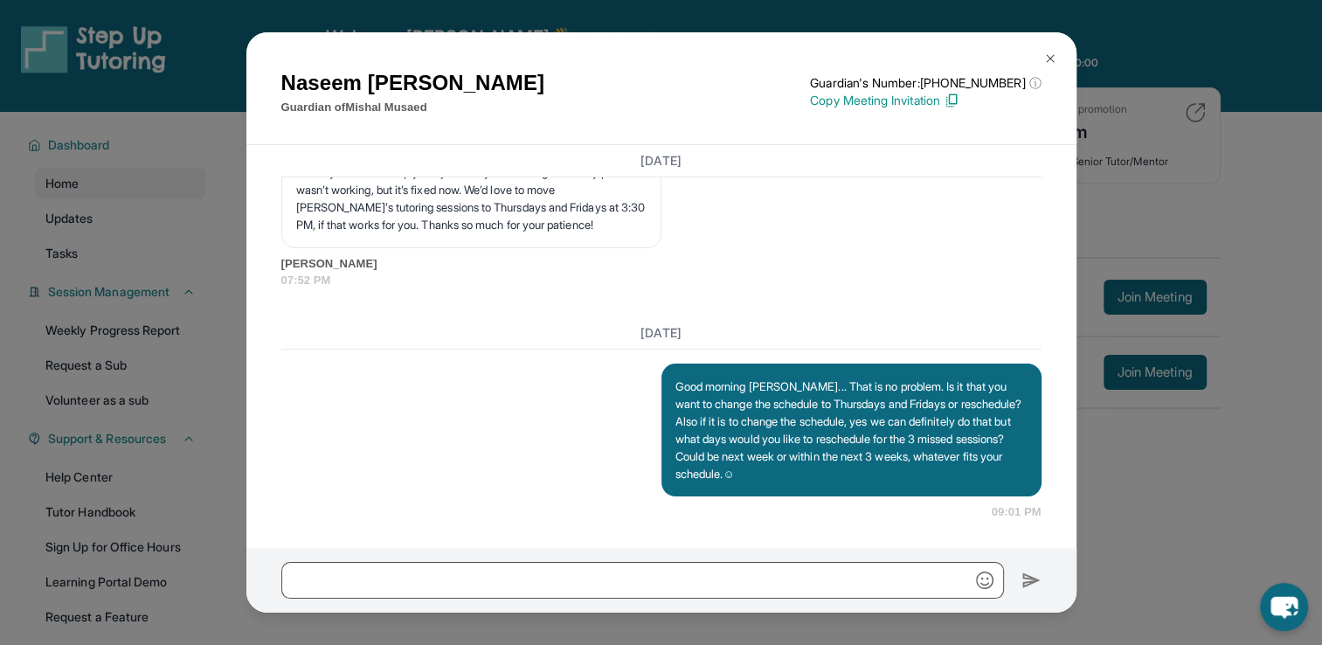
click at [1046, 53] on img at bounding box center [1050, 59] width 14 height 14
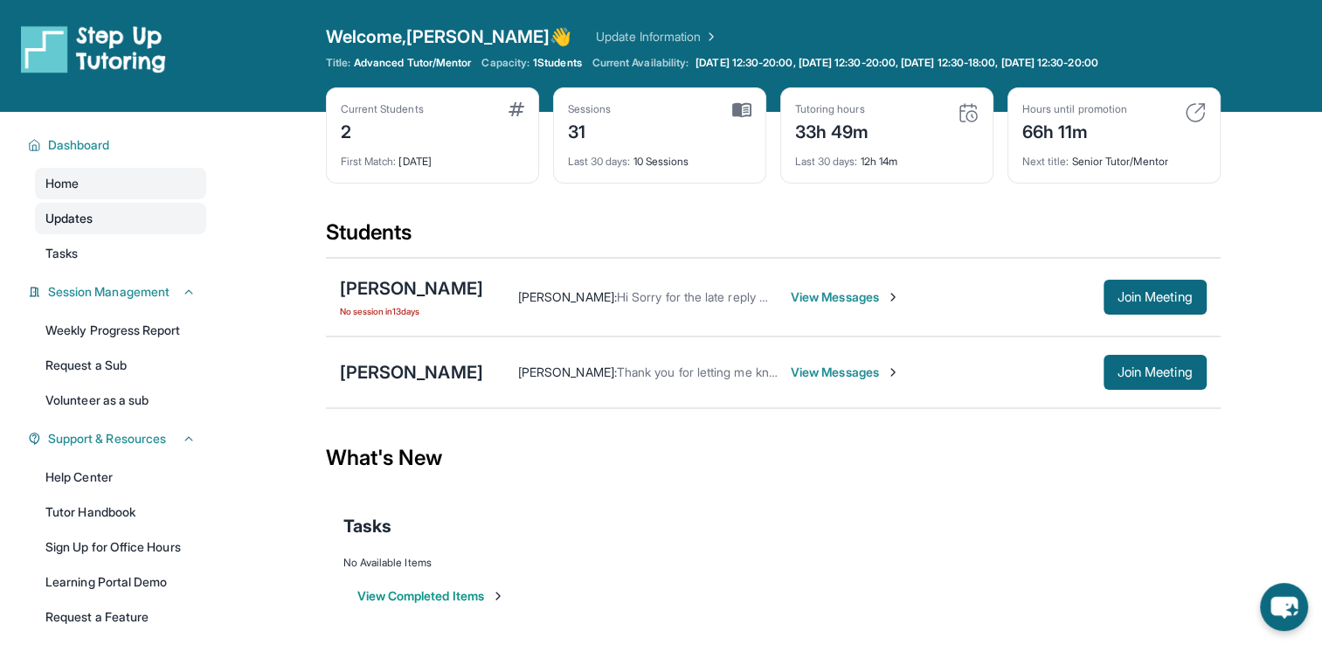
click at [128, 218] on link "Updates" at bounding box center [120, 218] width 171 height 31
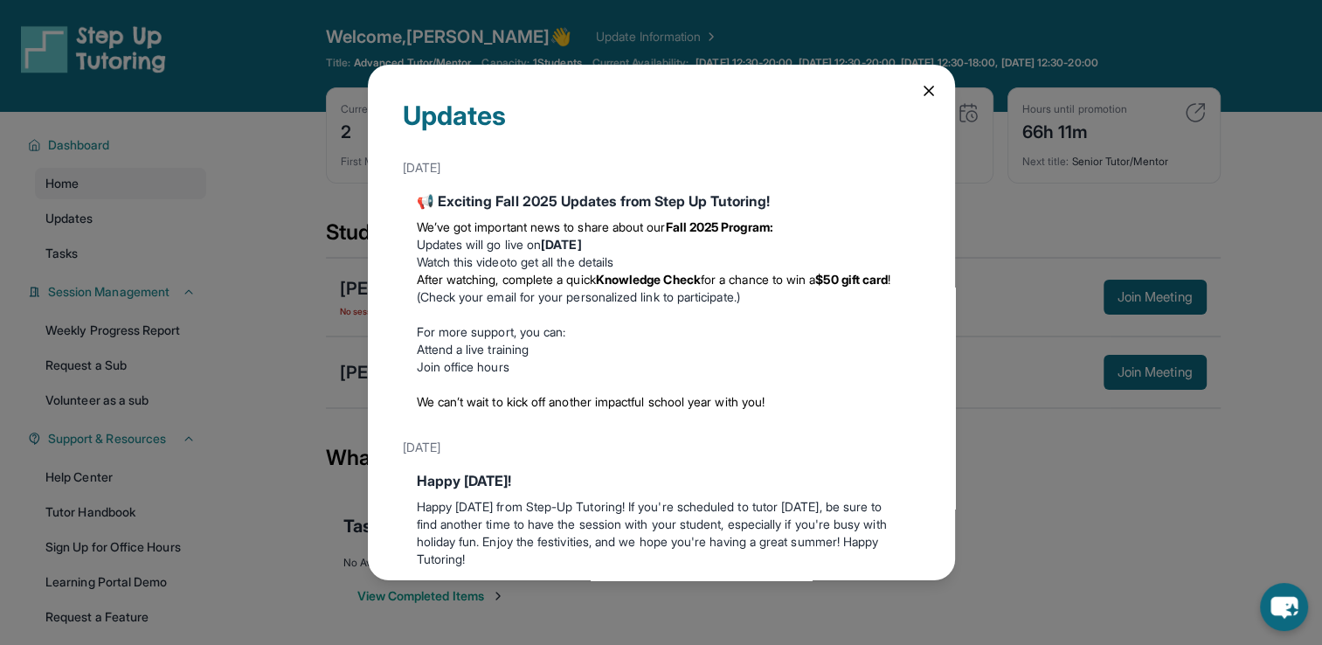
click at [581, 246] on strong "Wednesday, September 3" at bounding box center [561, 244] width 40 height 15
click at [924, 89] on icon at bounding box center [928, 90] width 9 height 9
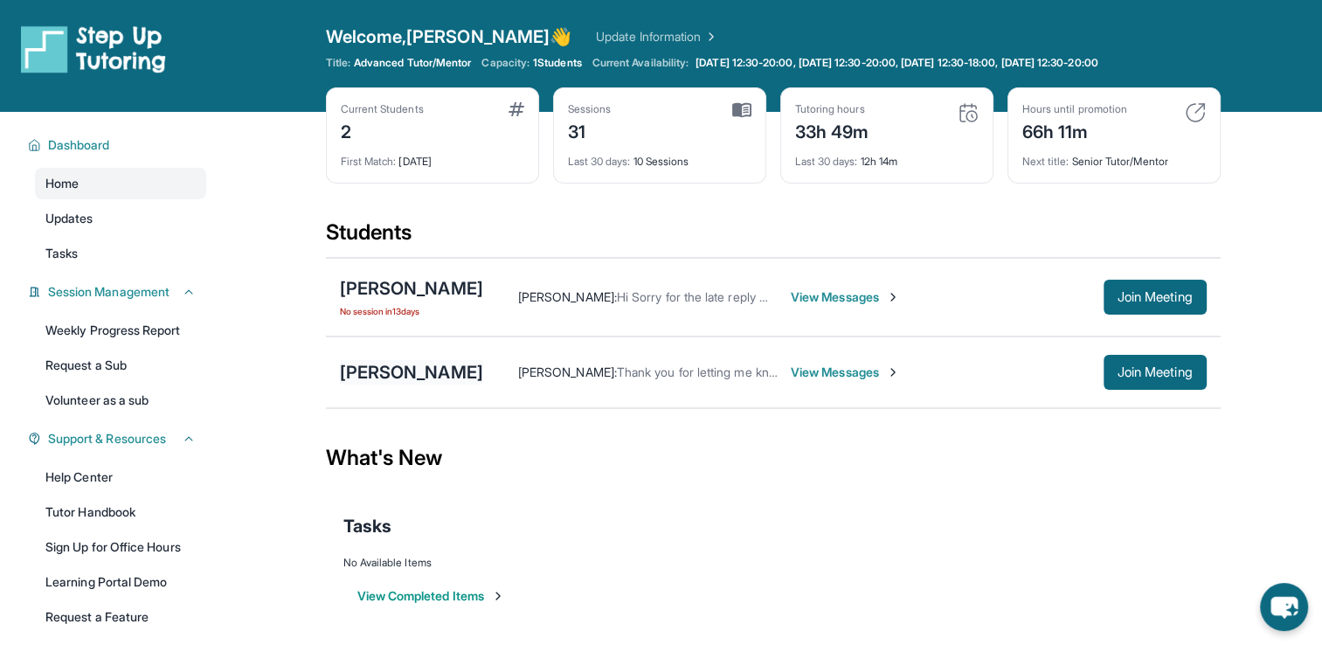
click at [398, 369] on div "[PERSON_NAME]" at bounding box center [411, 372] width 143 height 24
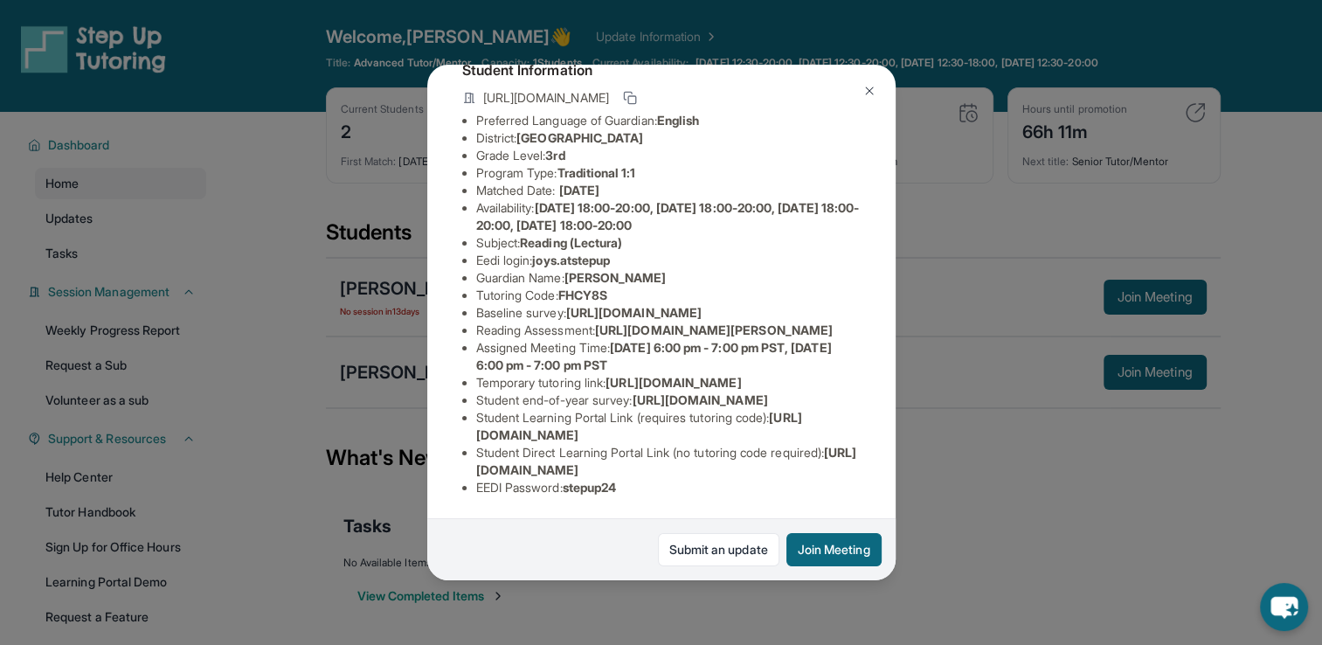
scroll to position [332, 0]
click at [1041, 471] on div "Joy Shin Guardian: Sean Shin Student Information https://student-portal.stepupt…" at bounding box center [661, 322] width 1322 height 645
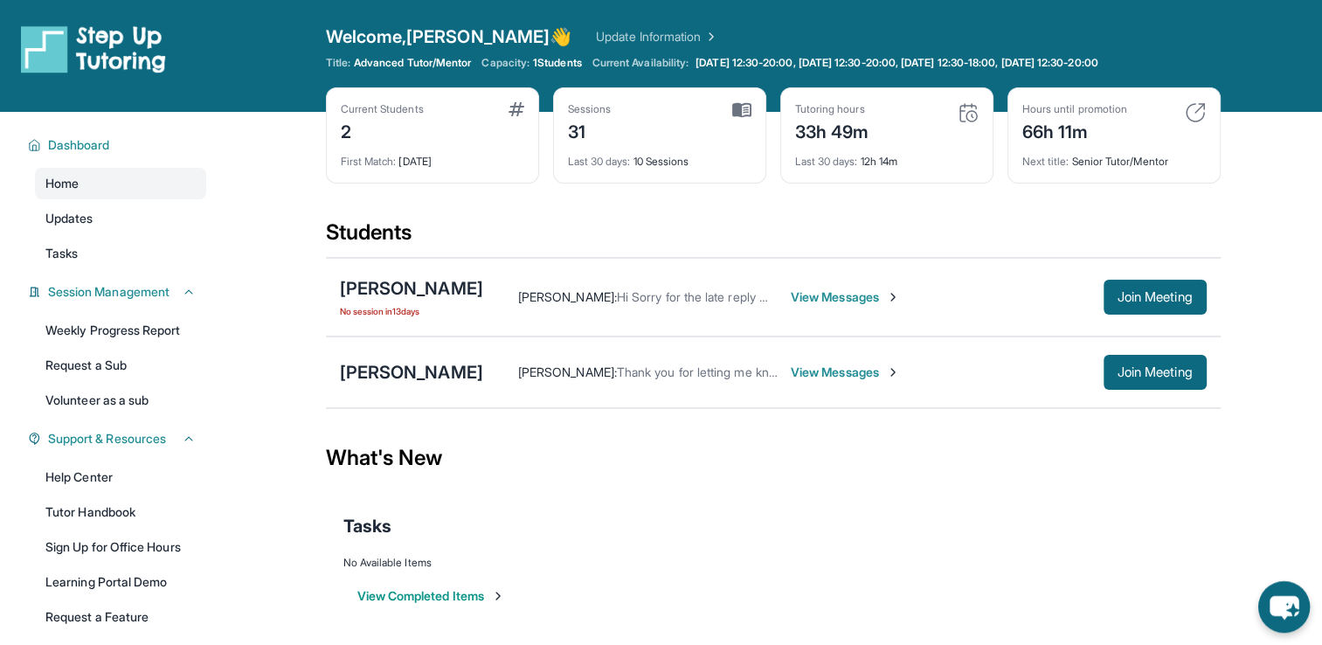
click at [1274, 612] on icon "chat-button" at bounding box center [1283, 608] width 29 height 24
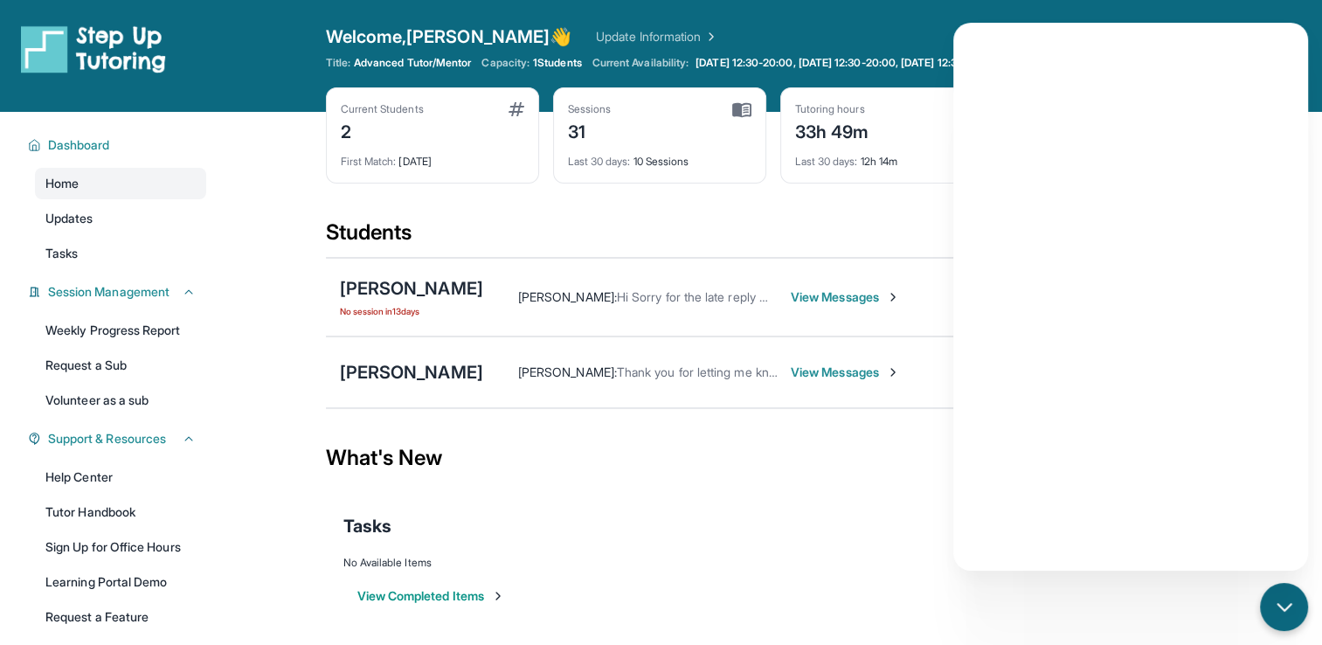
click at [919, 564] on div "No Available Items" at bounding box center [773, 563] width 860 height 14
click at [927, 510] on div "Tasks" at bounding box center [773, 525] width 860 height 59
click at [1284, 608] on icon "chat-button" at bounding box center [1283, 606] width 14 height 7
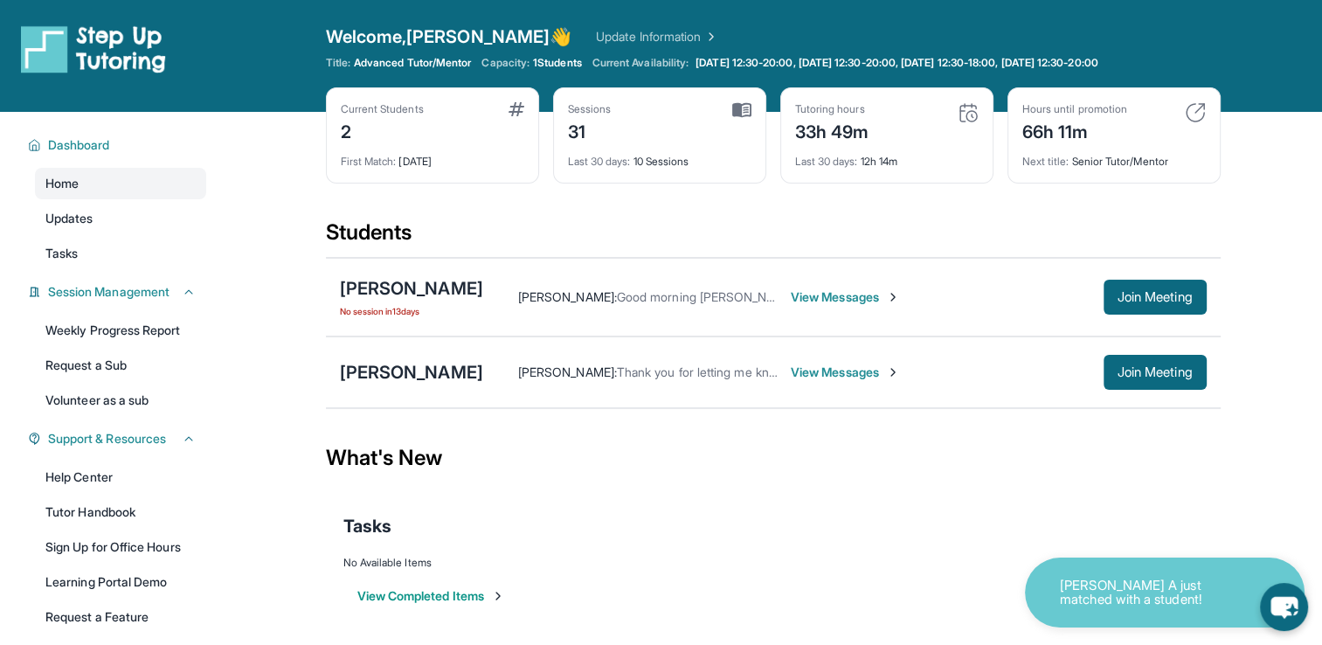
click at [836, 306] on div "[PERSON_NAME] : Good morning [PERSON_NAME]... That is no problem. Is it that yo…" at bounding box center [844, 297] width 723 height 35
click at [791, 375] on span "View Messages" at bounding box center [845, 371] width 109 height 17
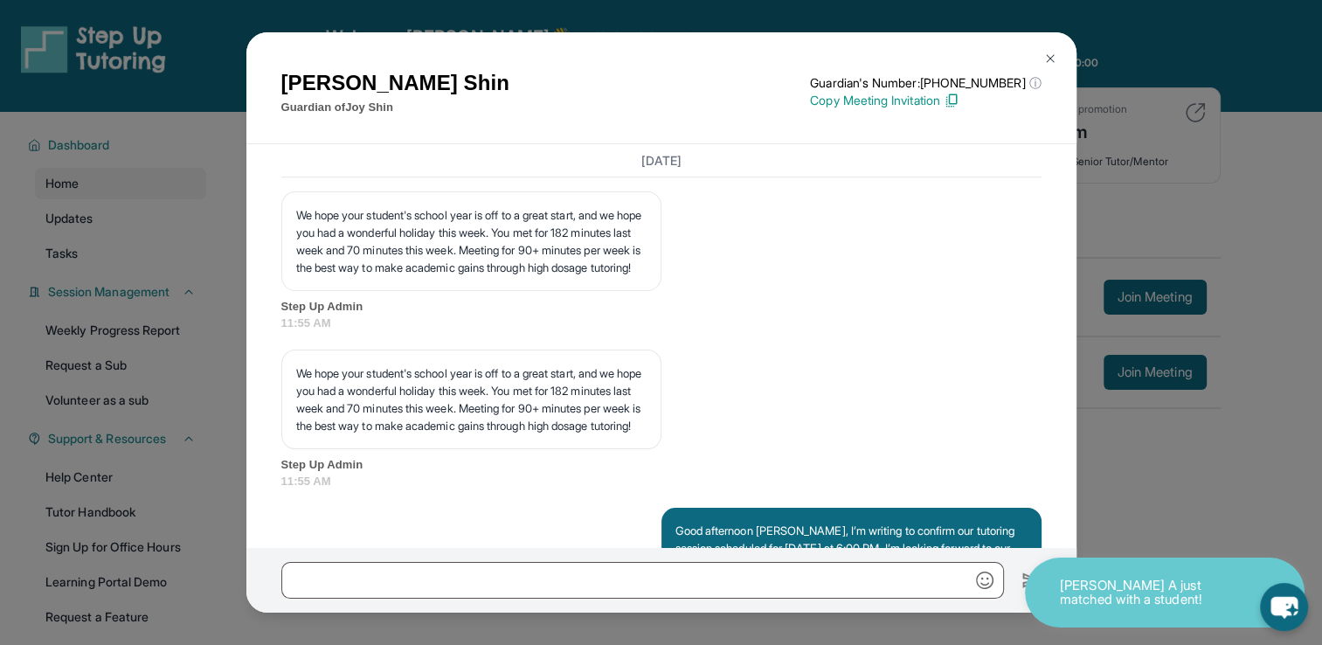
scroll to position [22328, 0]
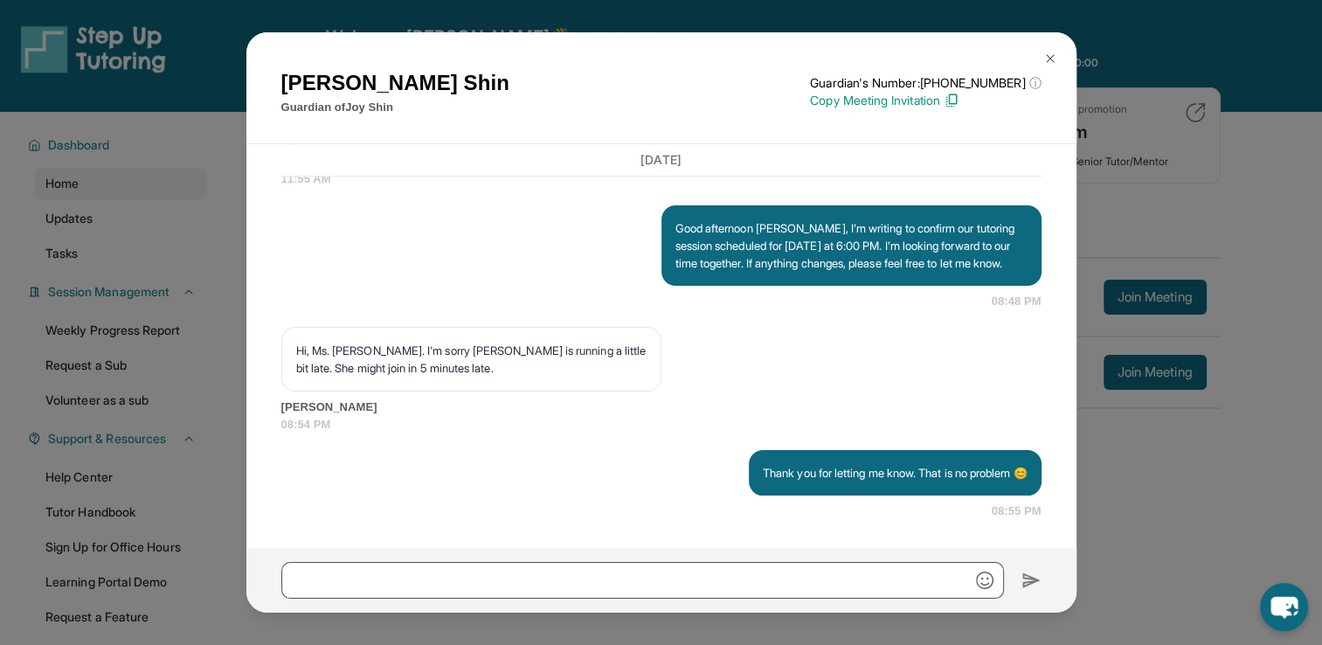
click at [1051, 59] on img at bounding box center [1050, 59] width 14 height 14
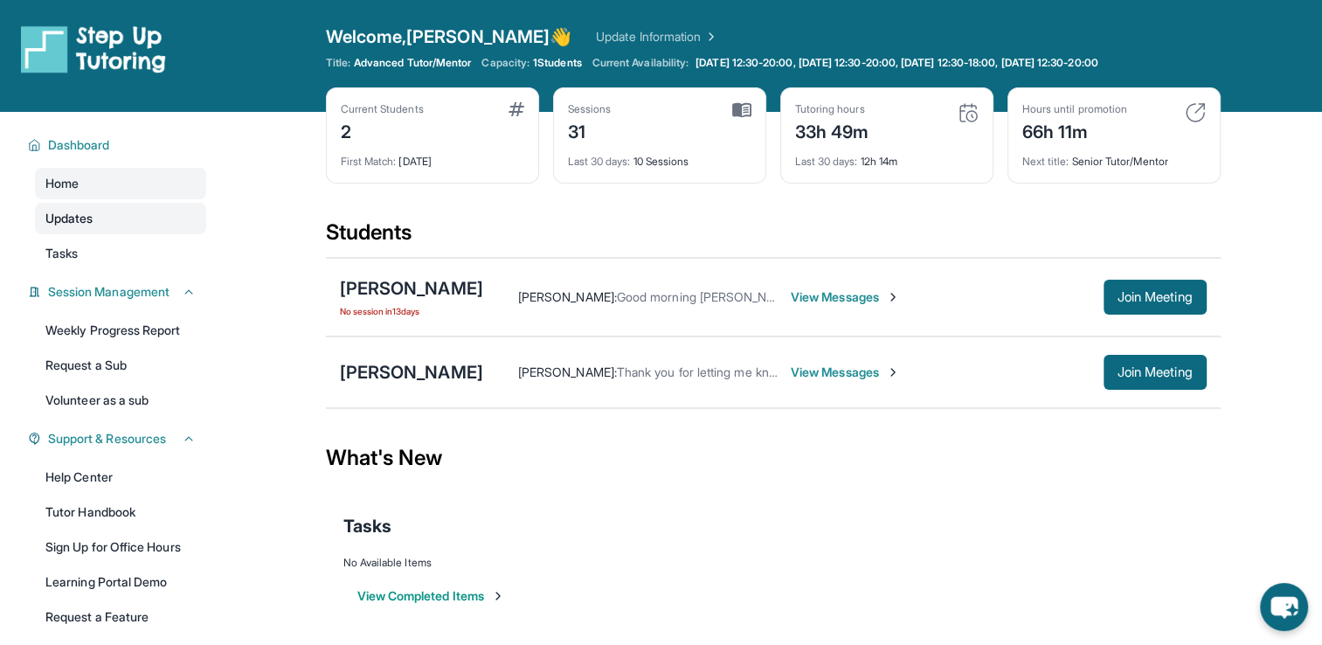
click at [87, 220] on span "Updates" at bounding box center [69, 218] width 48 height 17
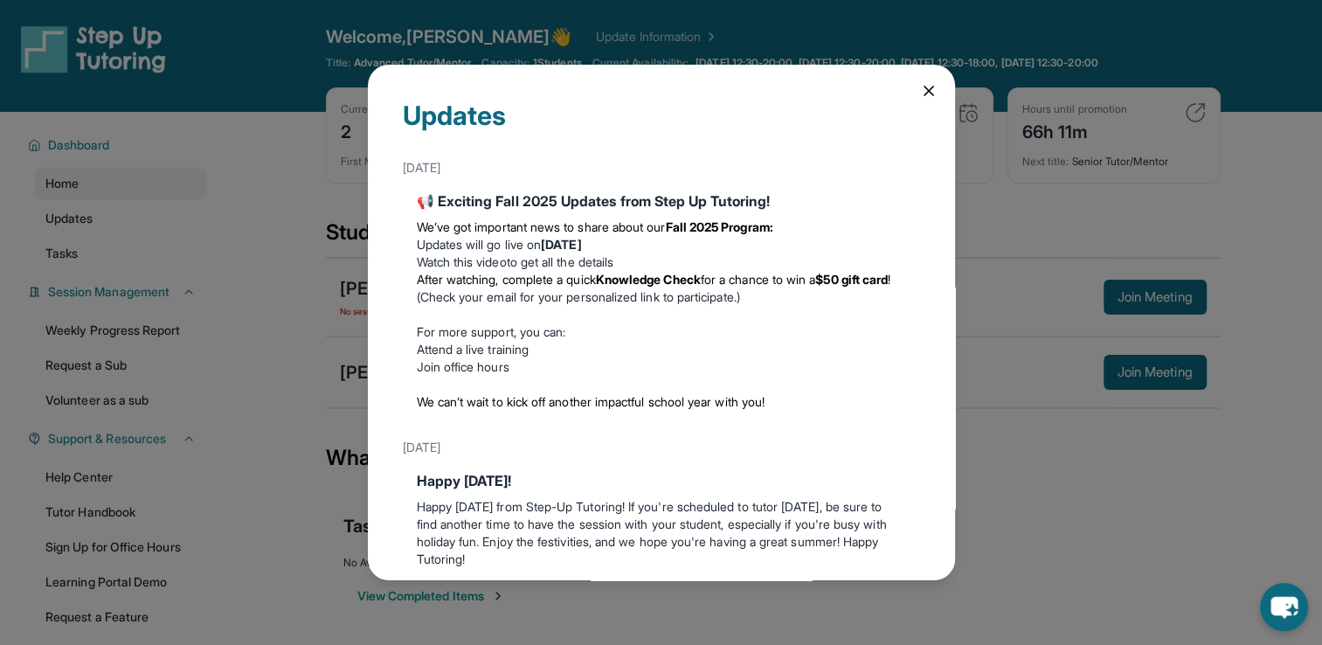
click at [1014, 354] on div "Updates [DATE] 📢 Exciting Fall 2025 Updates from Step Up Tutoring! We’ve got im…" at bounding box center [661, 322] width 1322 height 645
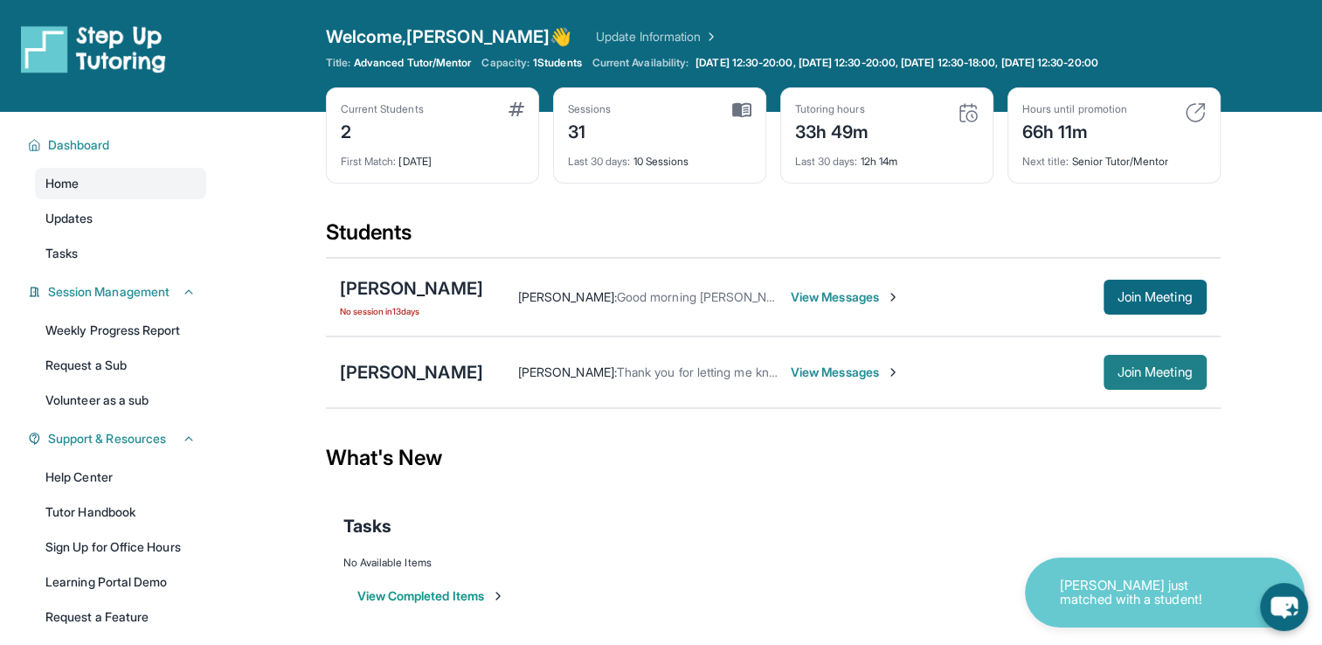
click at [1110, 372] on button "Join Meeting" at bounding box center [1154, 372] width 103 height 35
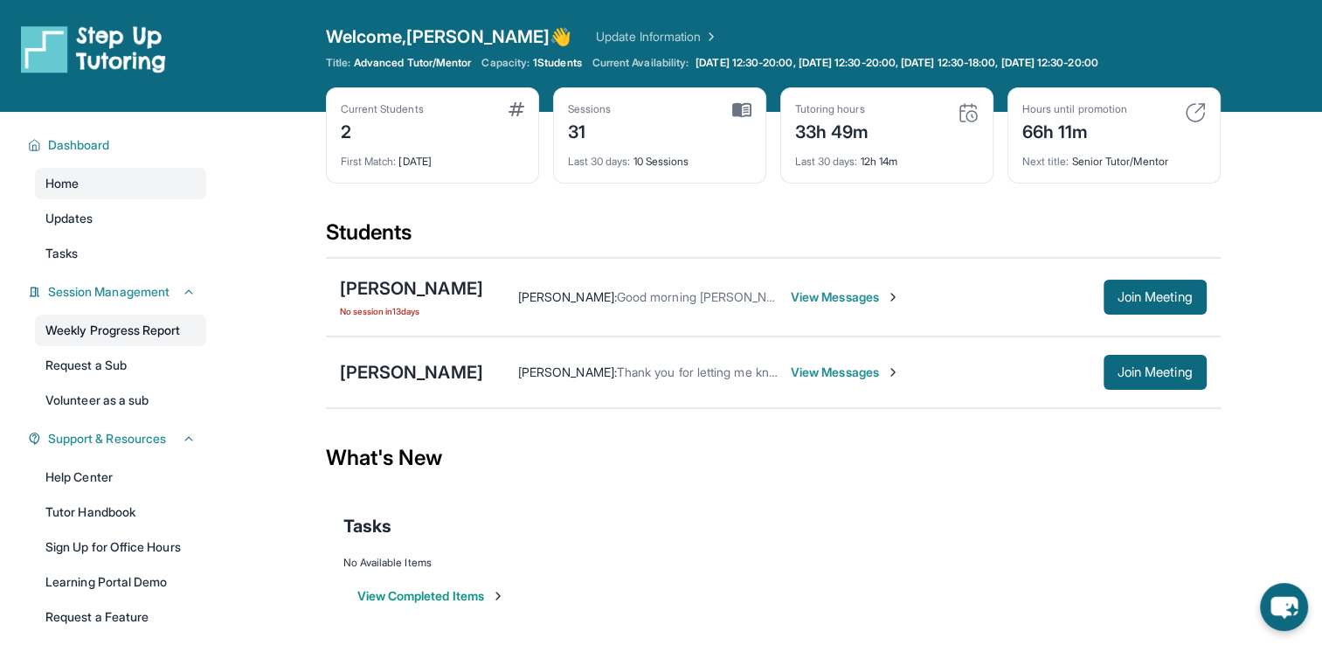
click at [174, 341] on link "Weekly Progress Report" at bounding box center [120, 329] width 171 height 31
